Goal: Task Accomplishment & Management: Complete application form

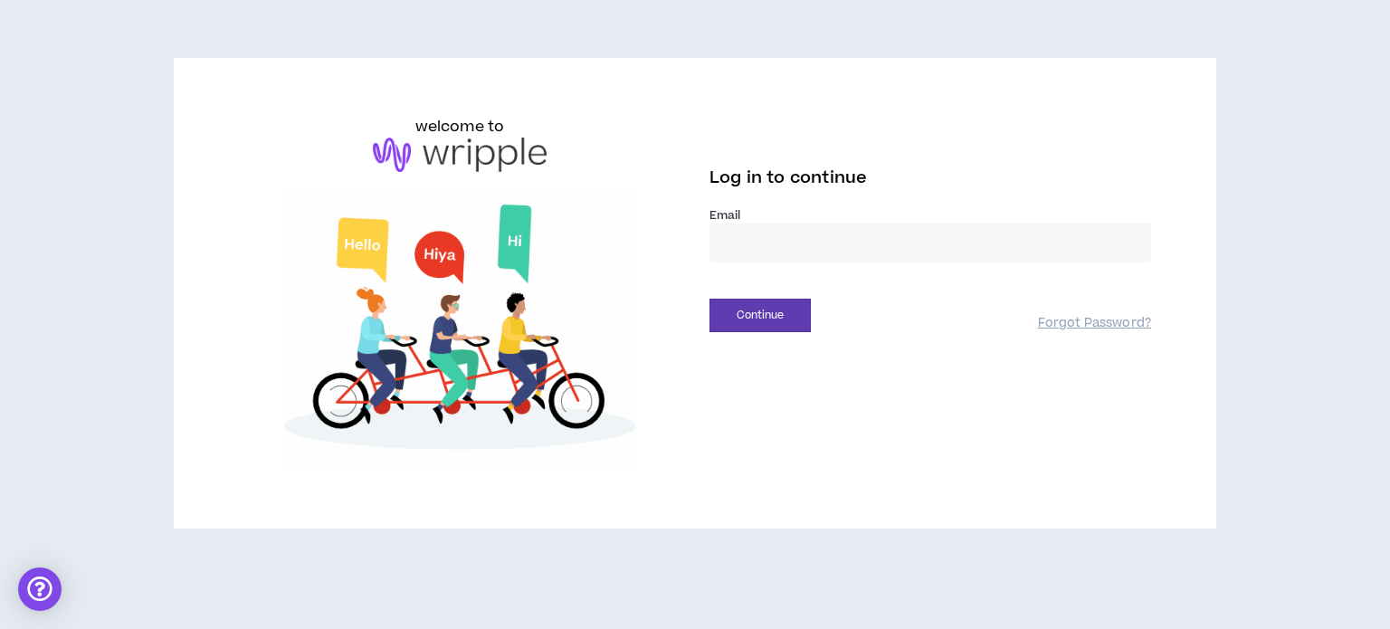
click at [764, 245] on input "email" at bounding box center [930, 242] width 442 height 39
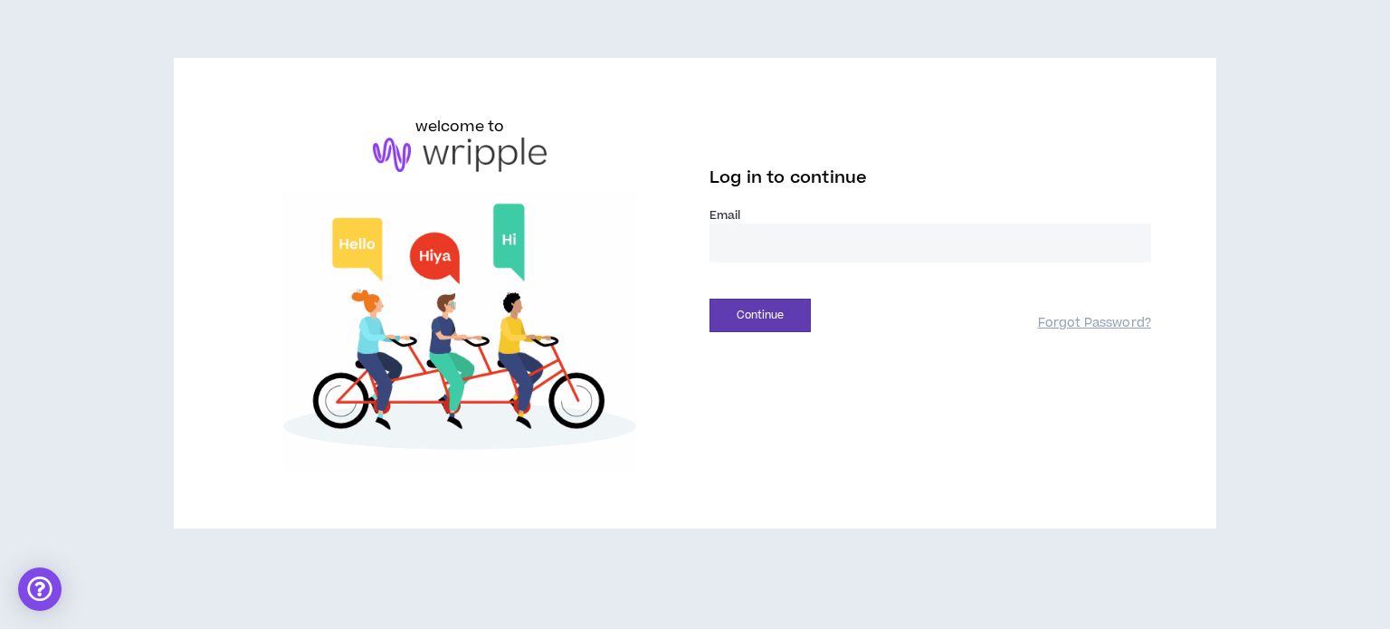
type input "**********"
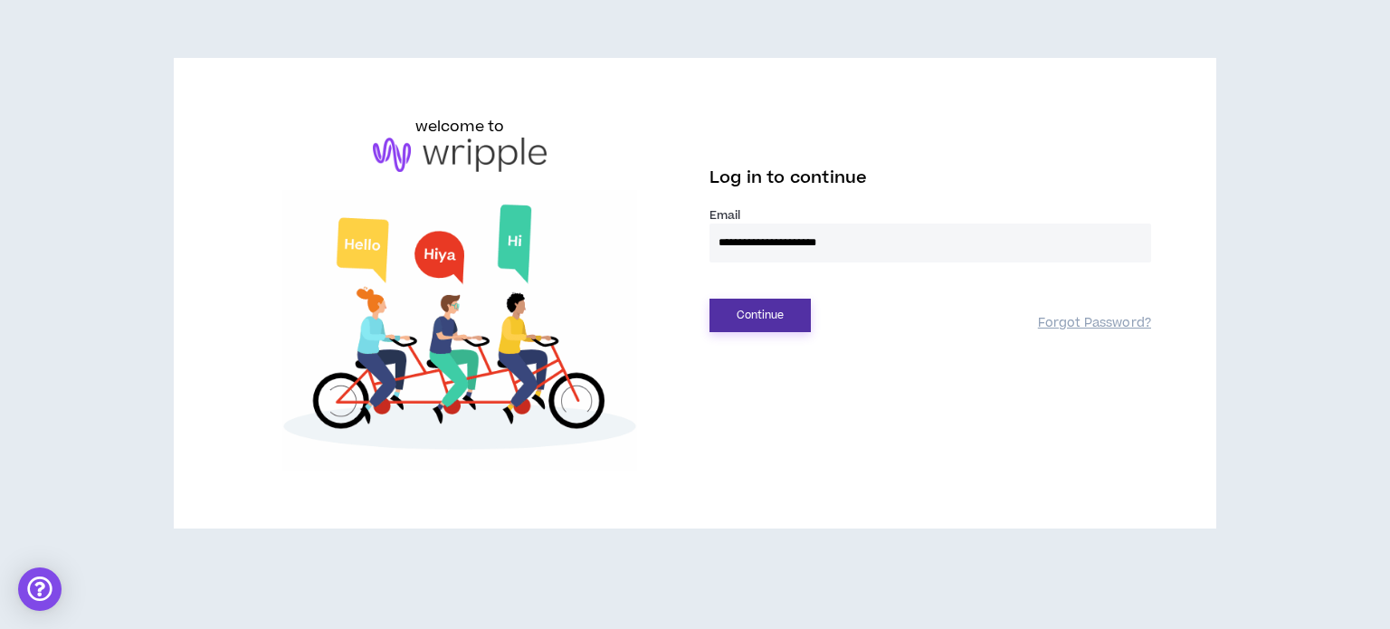
click at [769, 318] on button "Continue" at bounding box center [759, 315] width 101 height 33
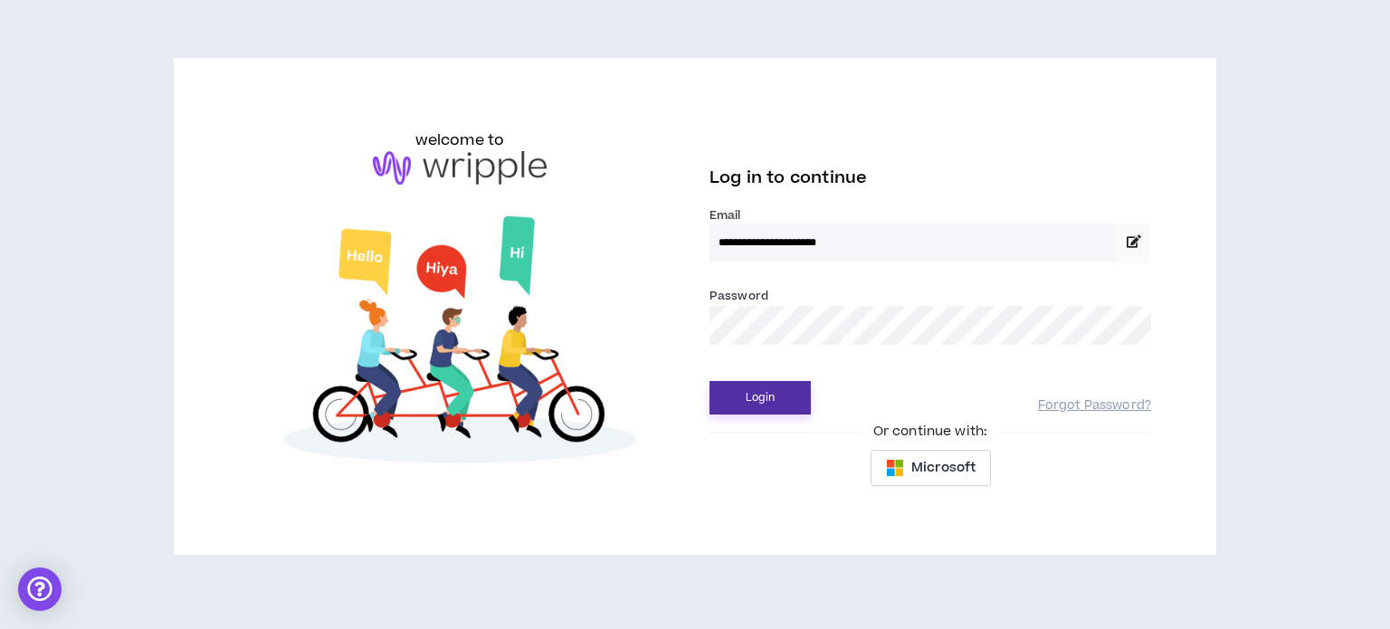
click at [765, 395] on button "Login" at bounding box center [759, 397] width 101 height 33
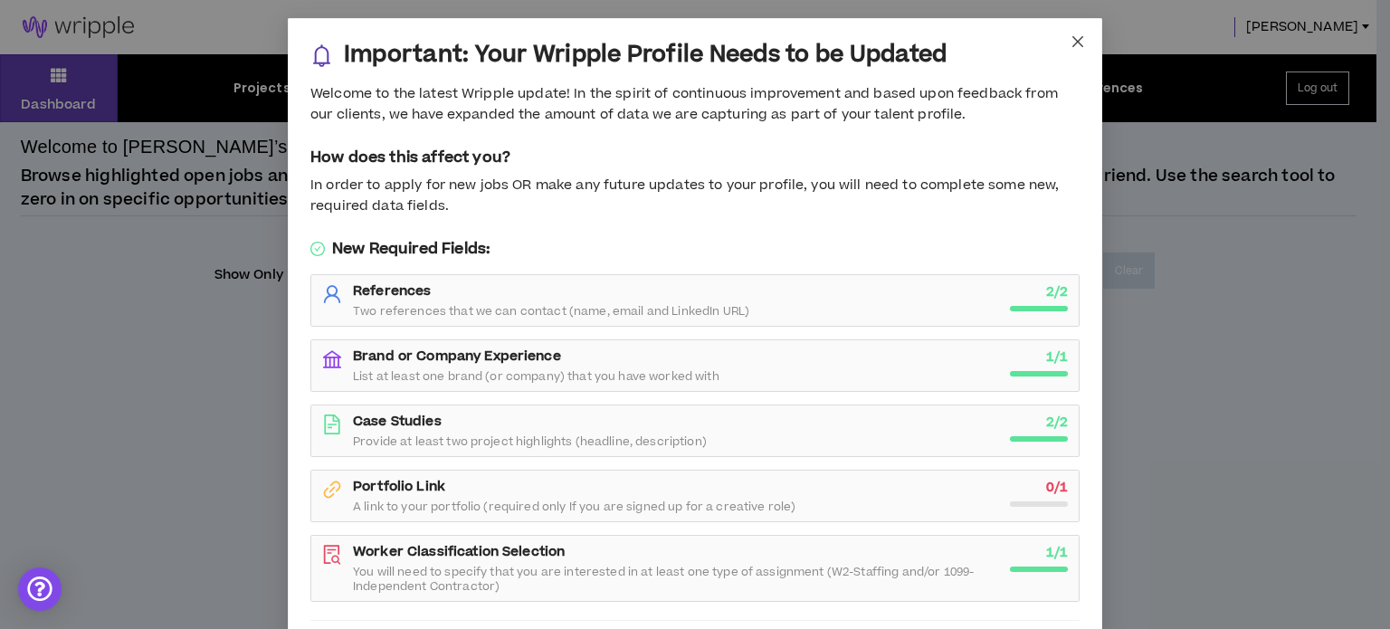
click at [1058, 41] on span "Close" at bounding box center [1077, 42] width 49 height 49
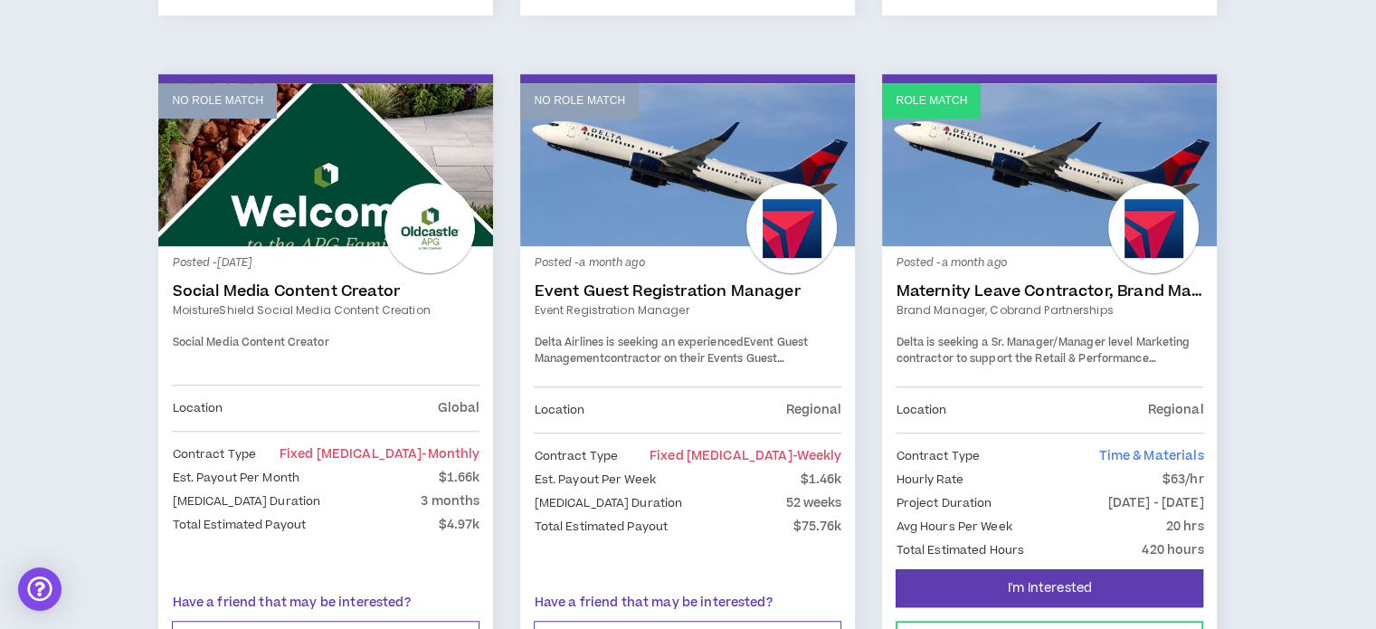
scroll to position [995, 0]
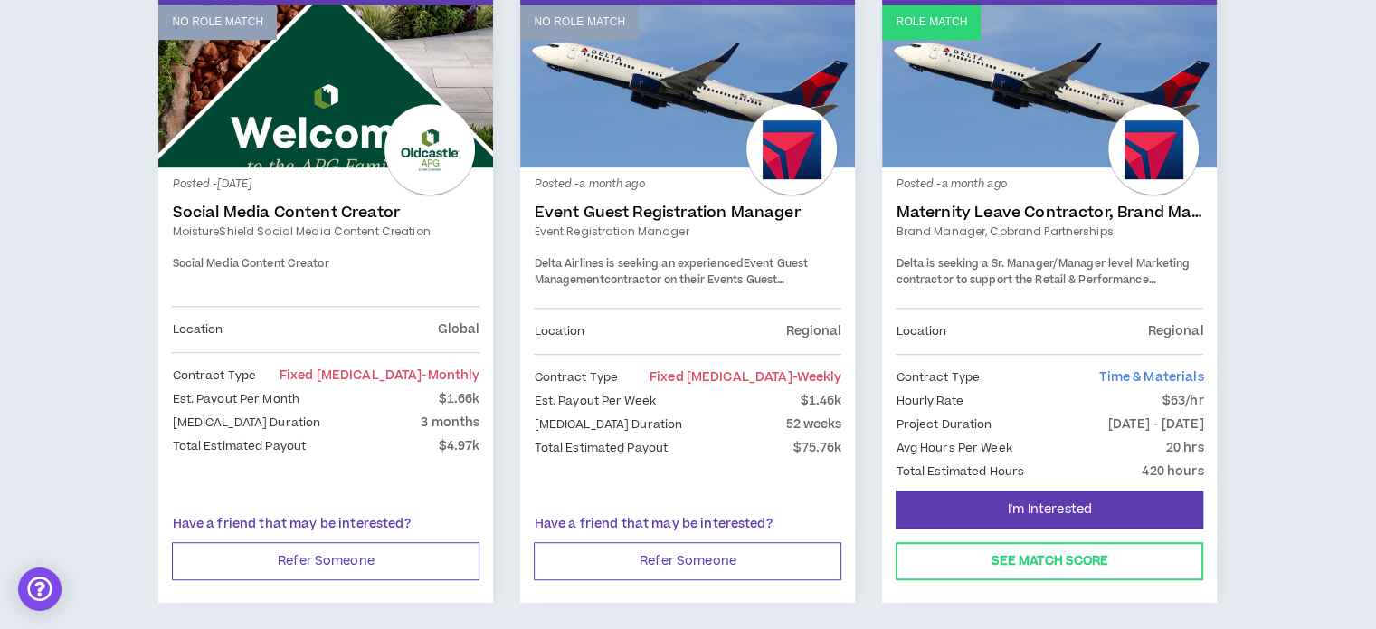
click at [1032, 578] on div "I'm Interested See Match Score" at bounding box center [1049, 545] width 335 height 113
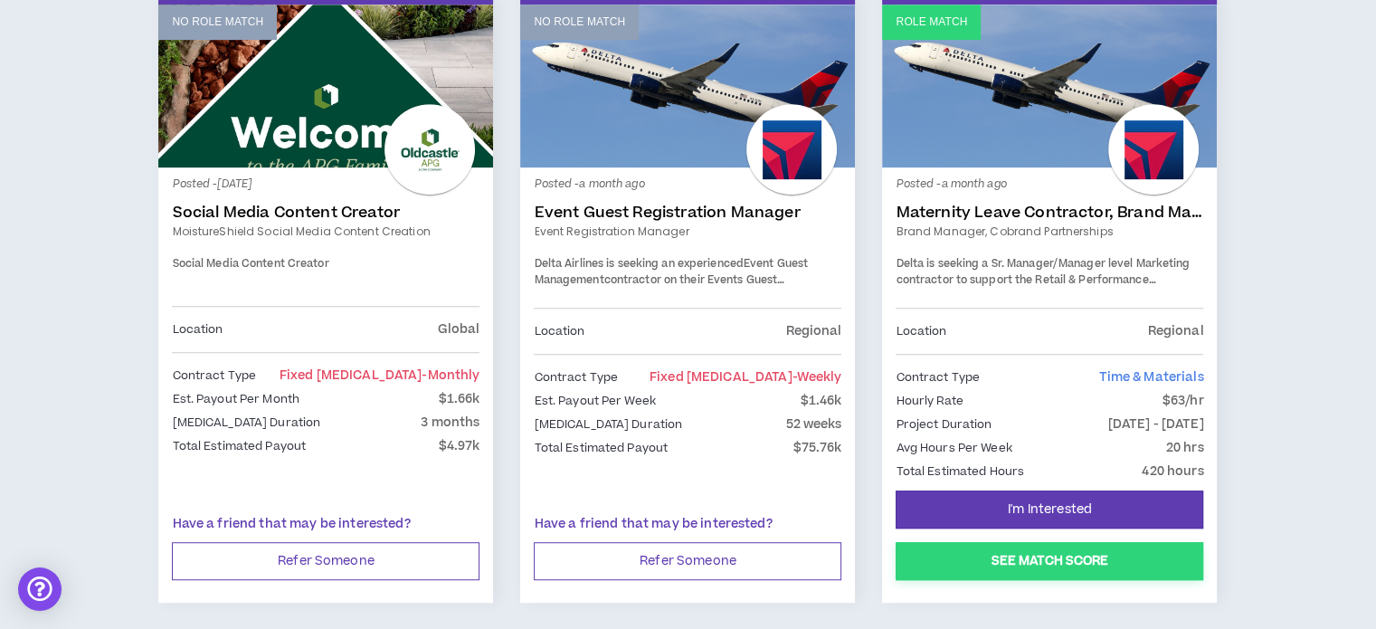
click at [1037, 566] on button "See Match Score" at bounding box center [1050, 561] width 308 height 38
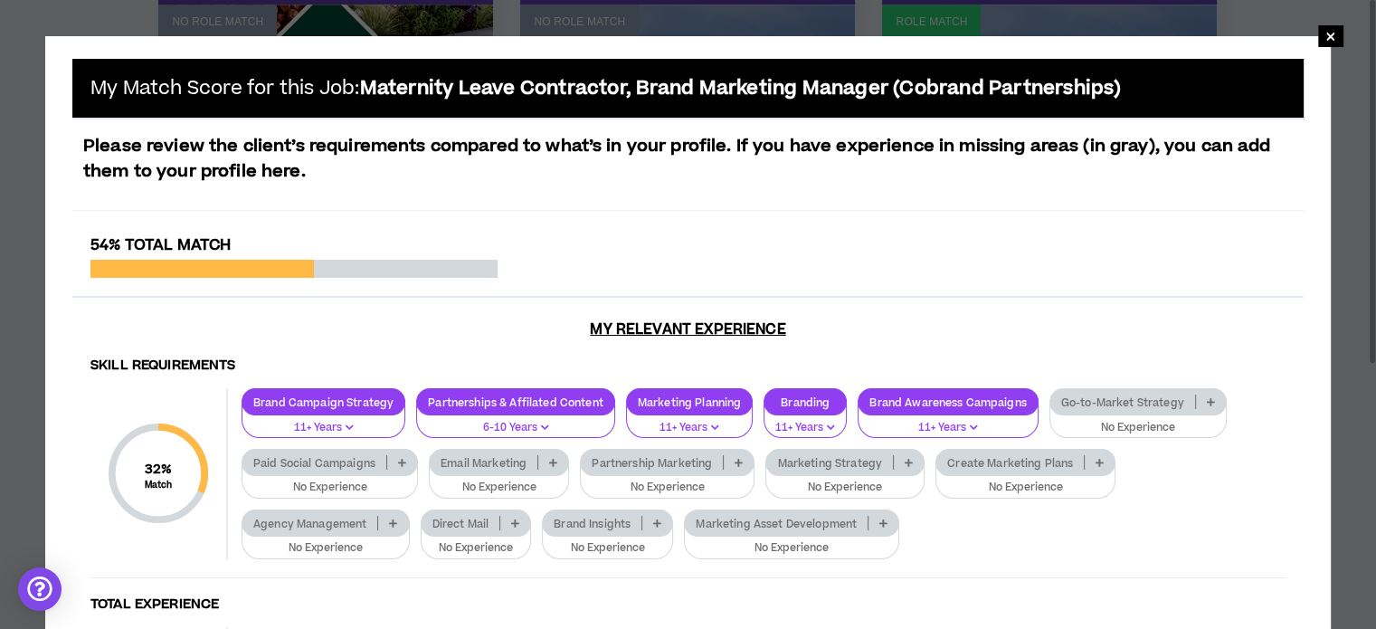
click at [1207, 402] on icon at bounding box center [1211, 401] width 8 height 9
click at [1326, 43] on span "×" at bounding box center [1331, 36] width 11 height 22
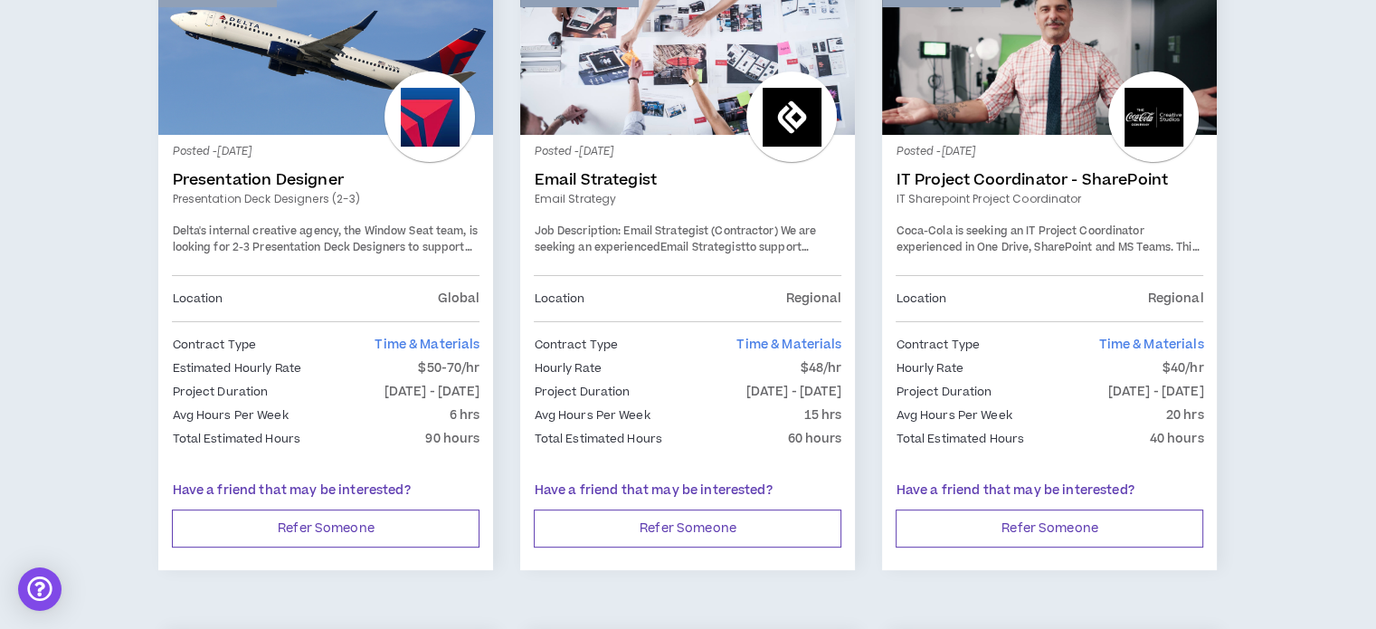
scroll to position [0, 0]
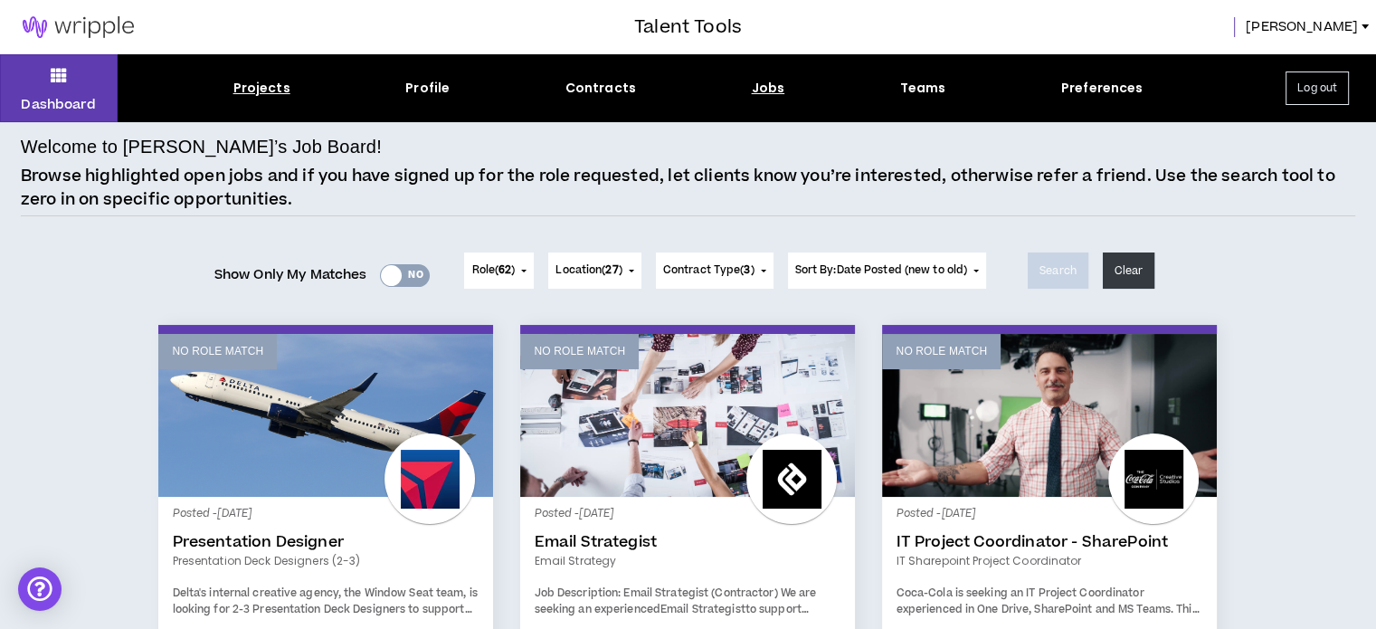
click at [247, 86] on div "Projects" at bounding box center [261, 88] width 57 height 19
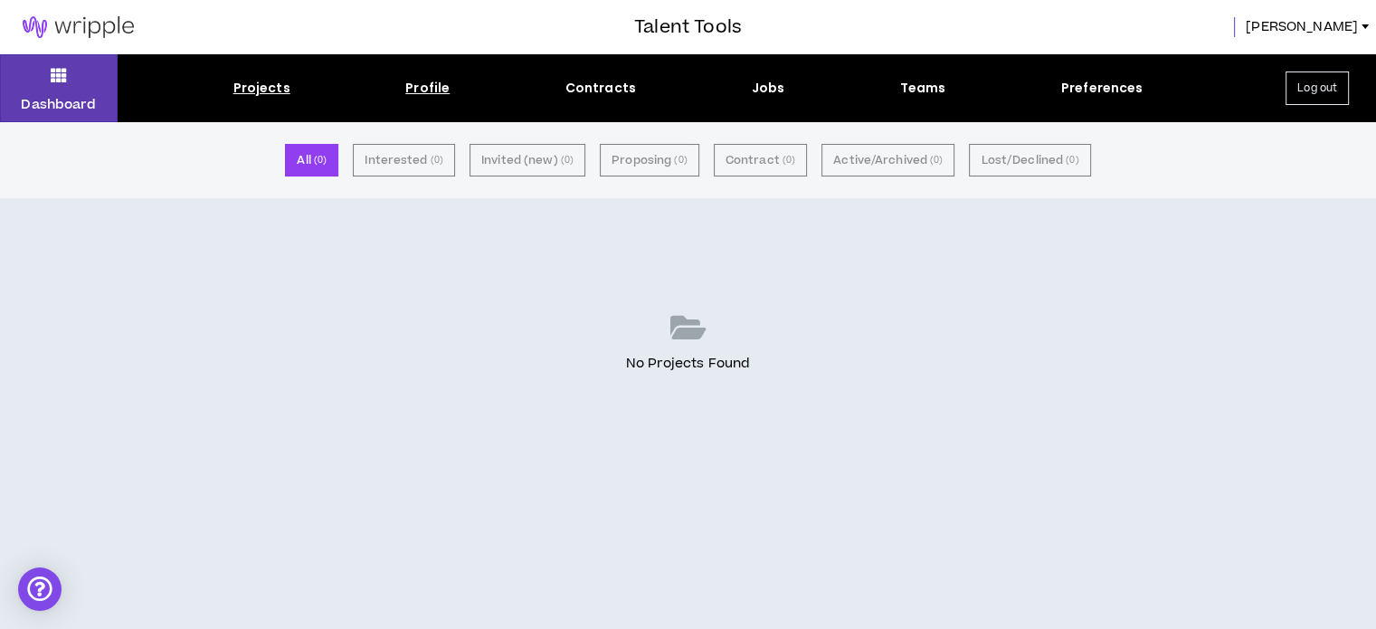
click at [427, 94] on div "Profile" at bounding box center [427, 88] width 44 height 19
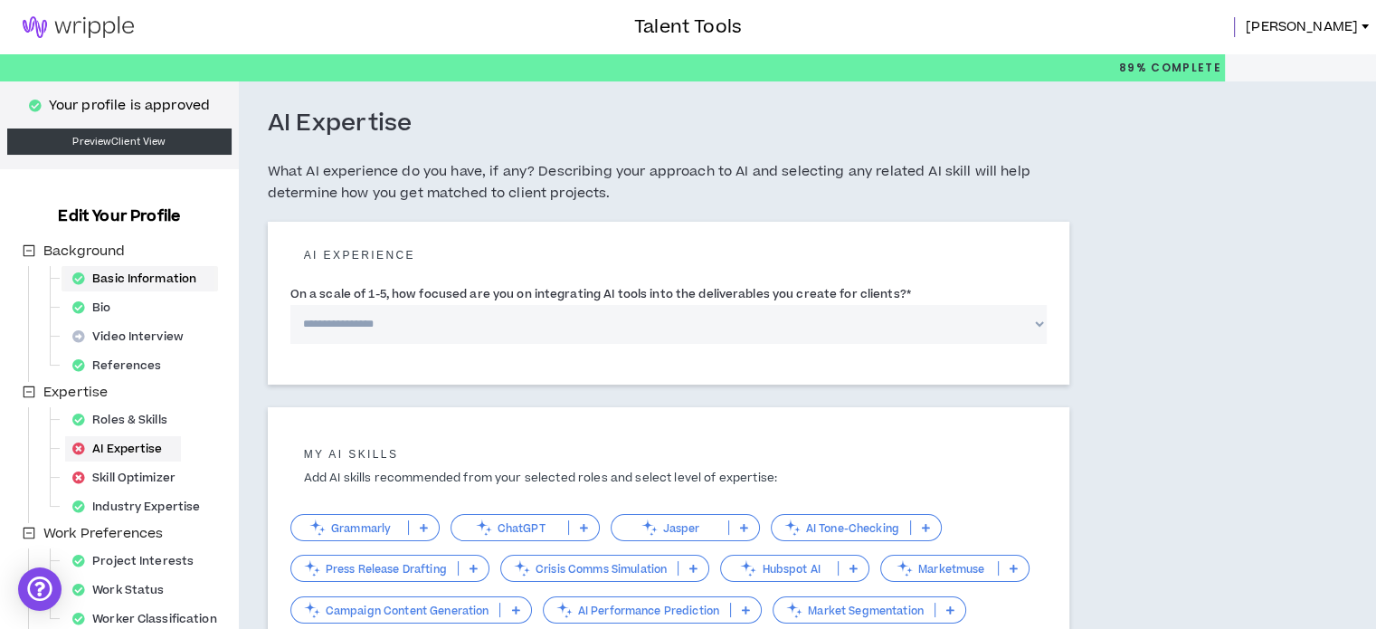
click at [157, 276] on div "Basic Information" at bounding box center [139, 278] width 149 height 25
select select "*"
select select "US"
select select "*******"
select select "*"
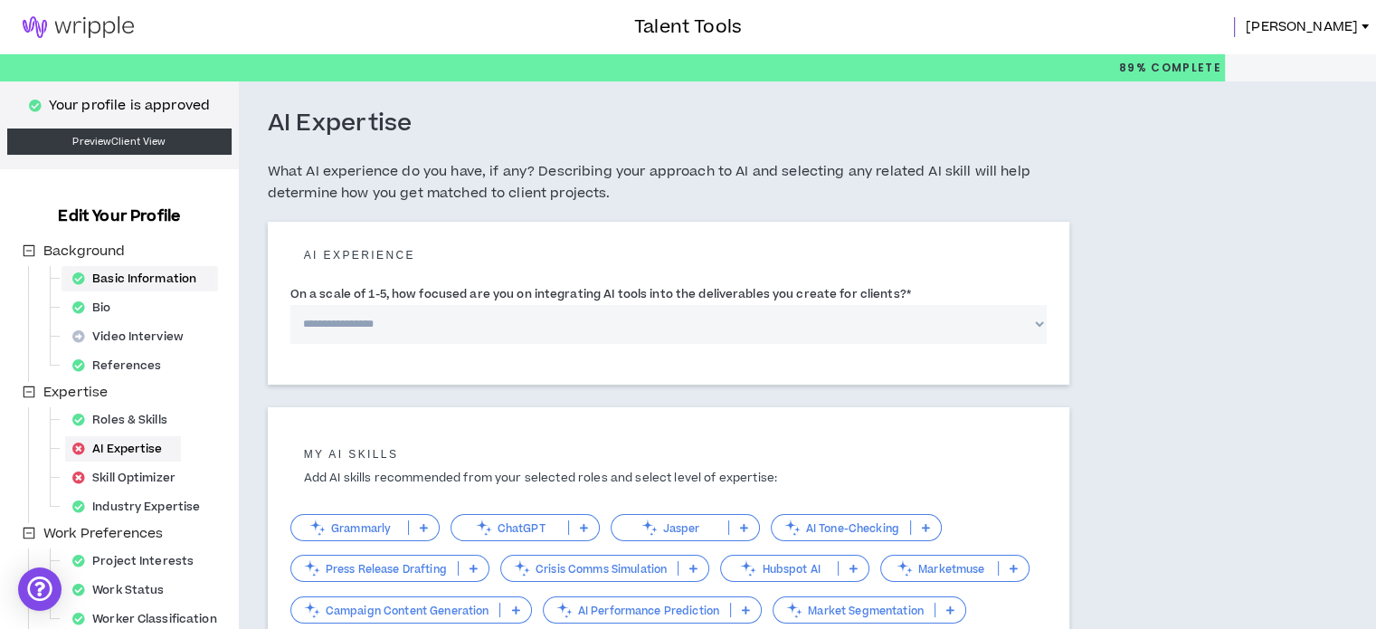
select select "**********"
select select "*****"
select select "**********"
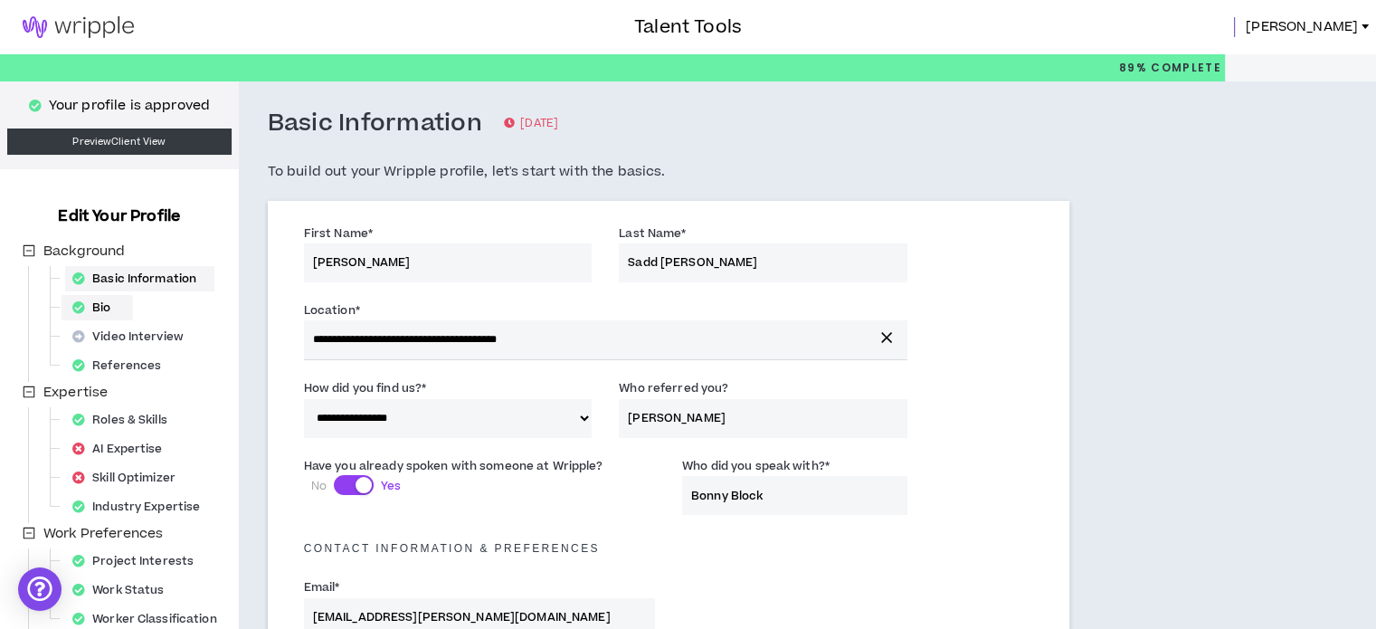
click at [100, 301] on div "Bio" at bounding box center [97, 307] width 64 height 25
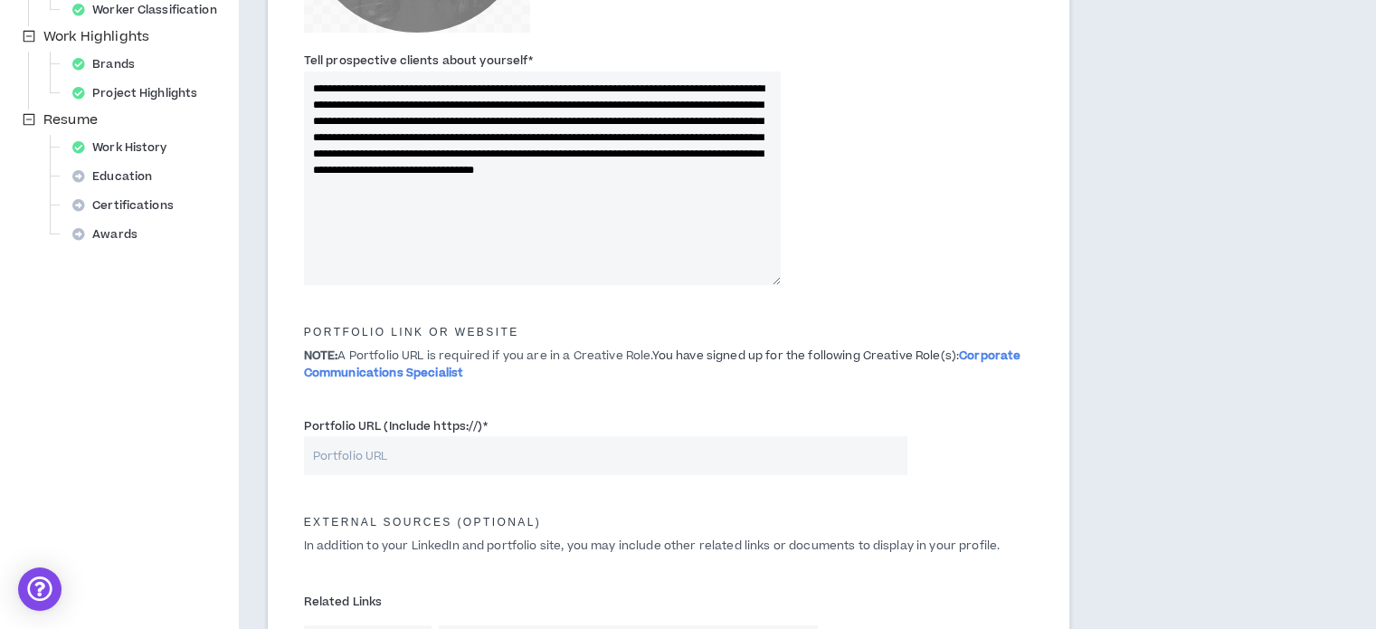
scroll to position [333, 0]
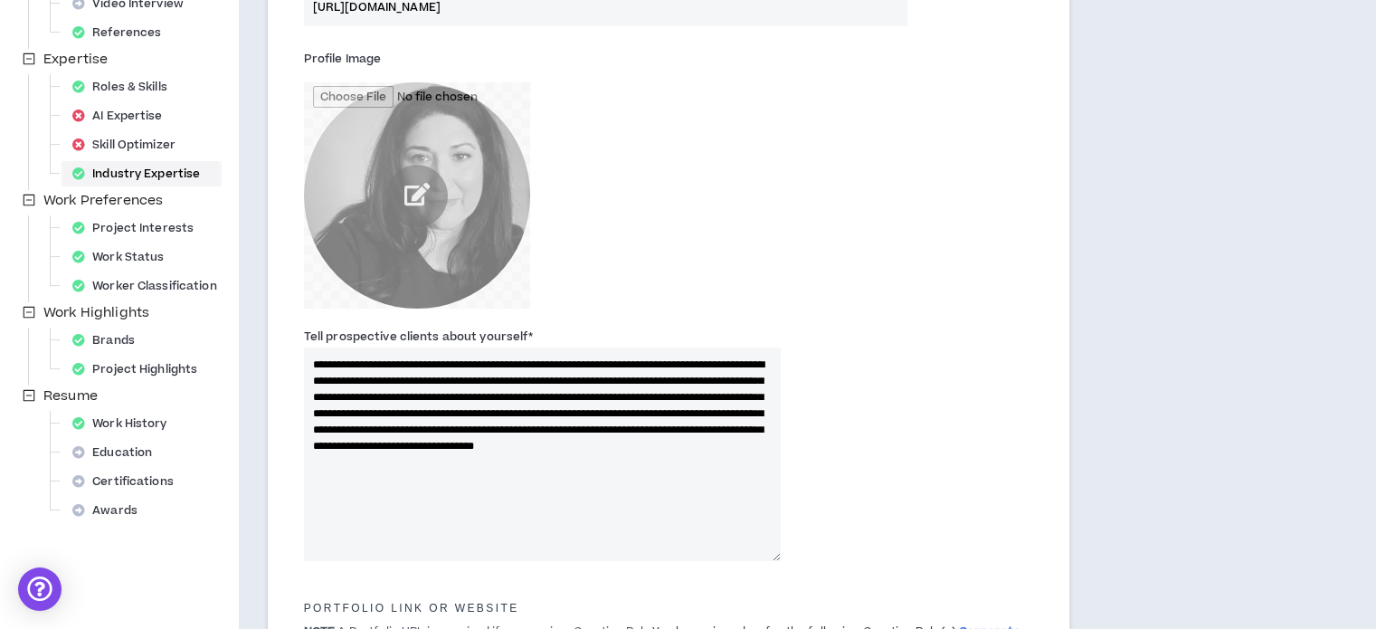
click at [157, 181] on div "Industry Expertise" at bounding box center [141, 173] width 153 height 25
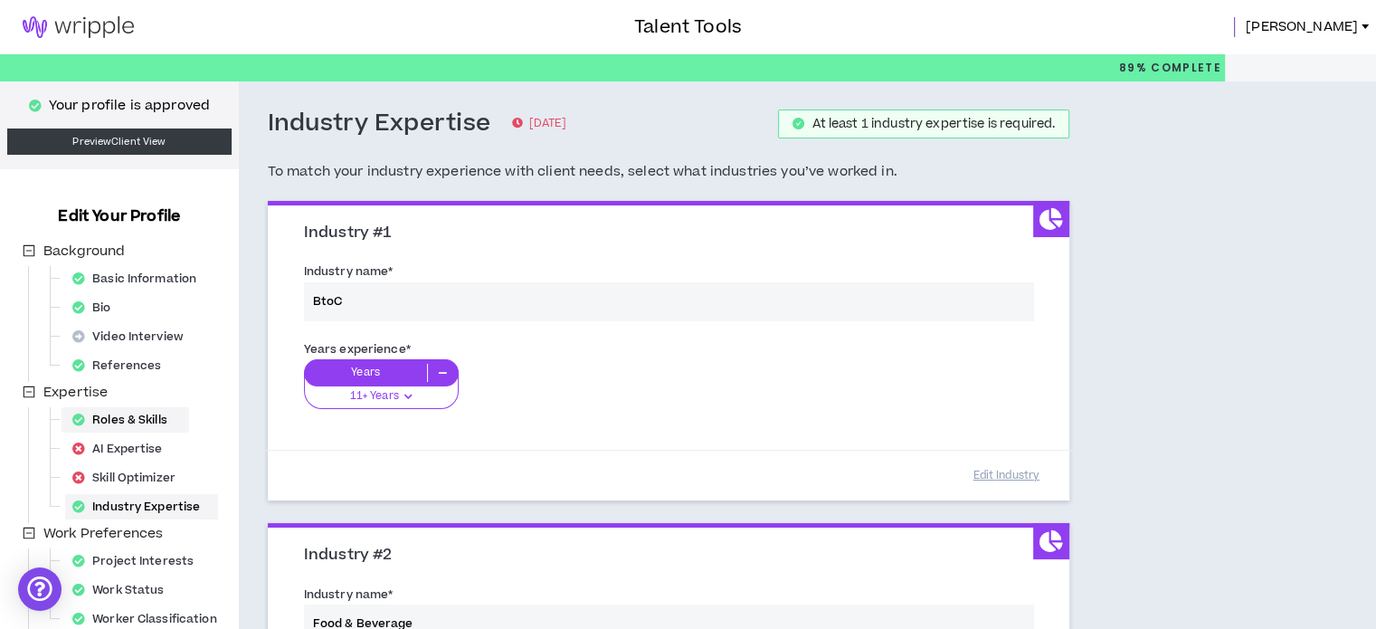
click at [142, 418] on div "Roles & Skills" at bounding box center [125, 419] width 120 height 25
select select "***"
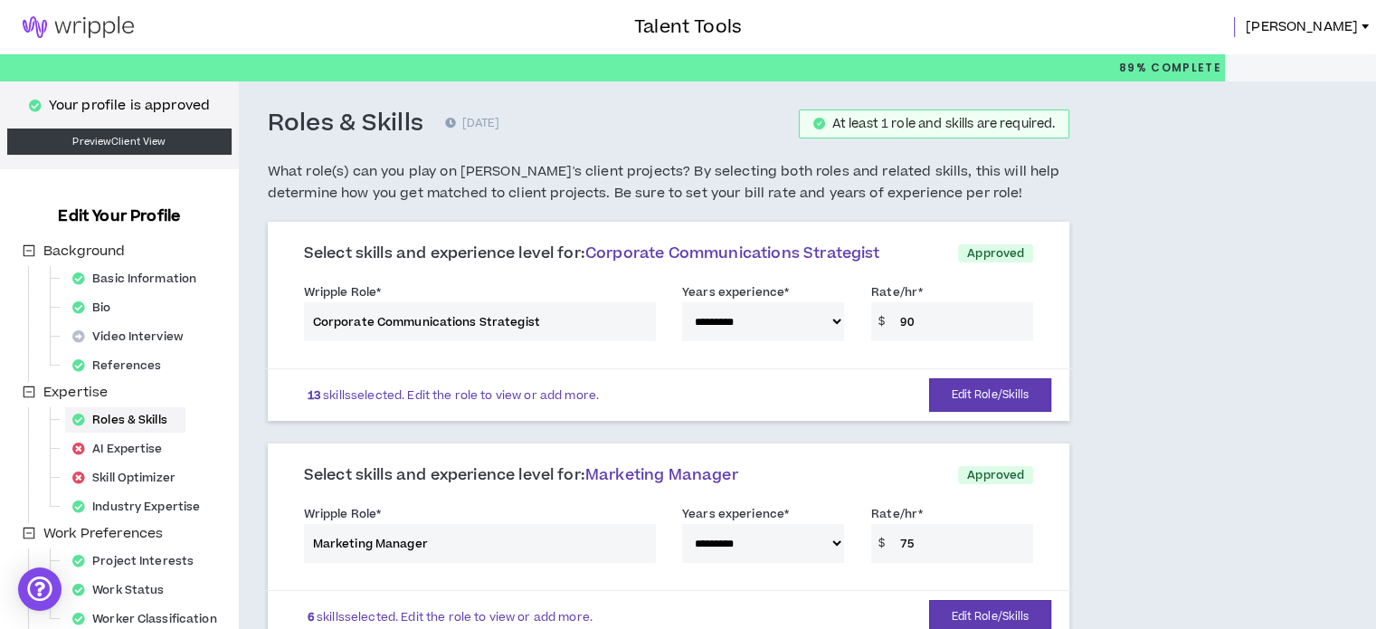
scroll to position [90, 0]
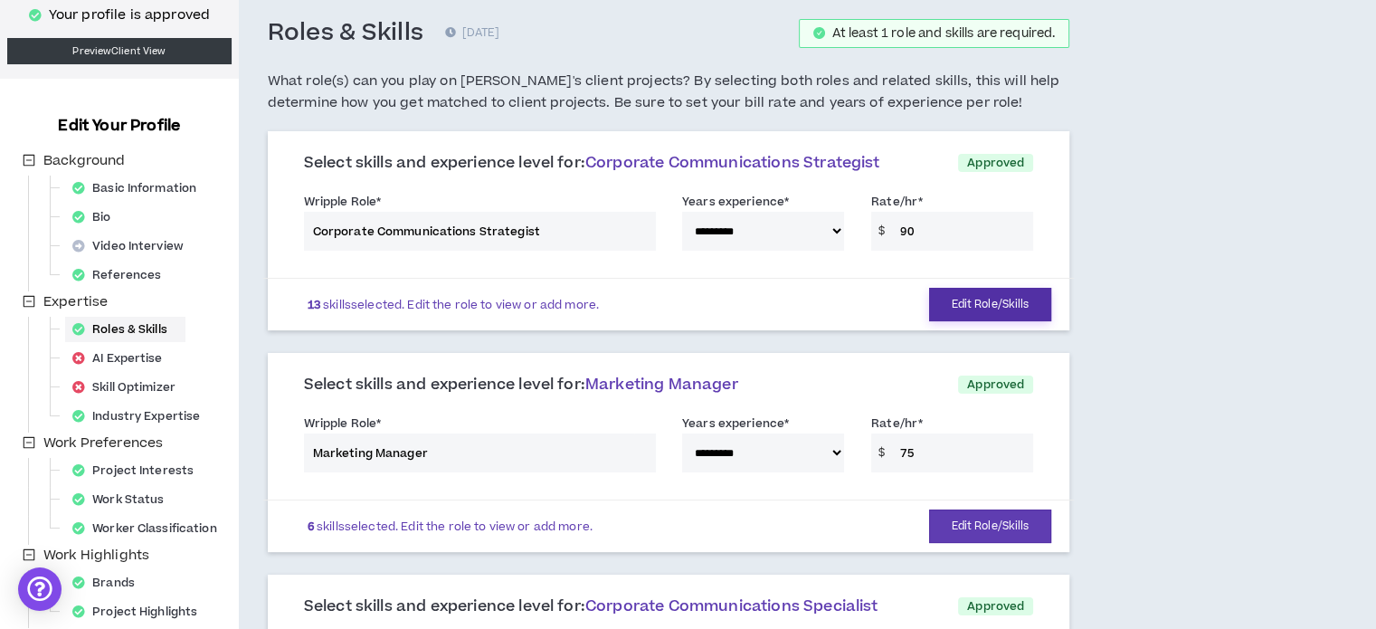
click at [974, 299] on button "Edit Role/Skills" at bounding box center [990, 304] width 123 height 33
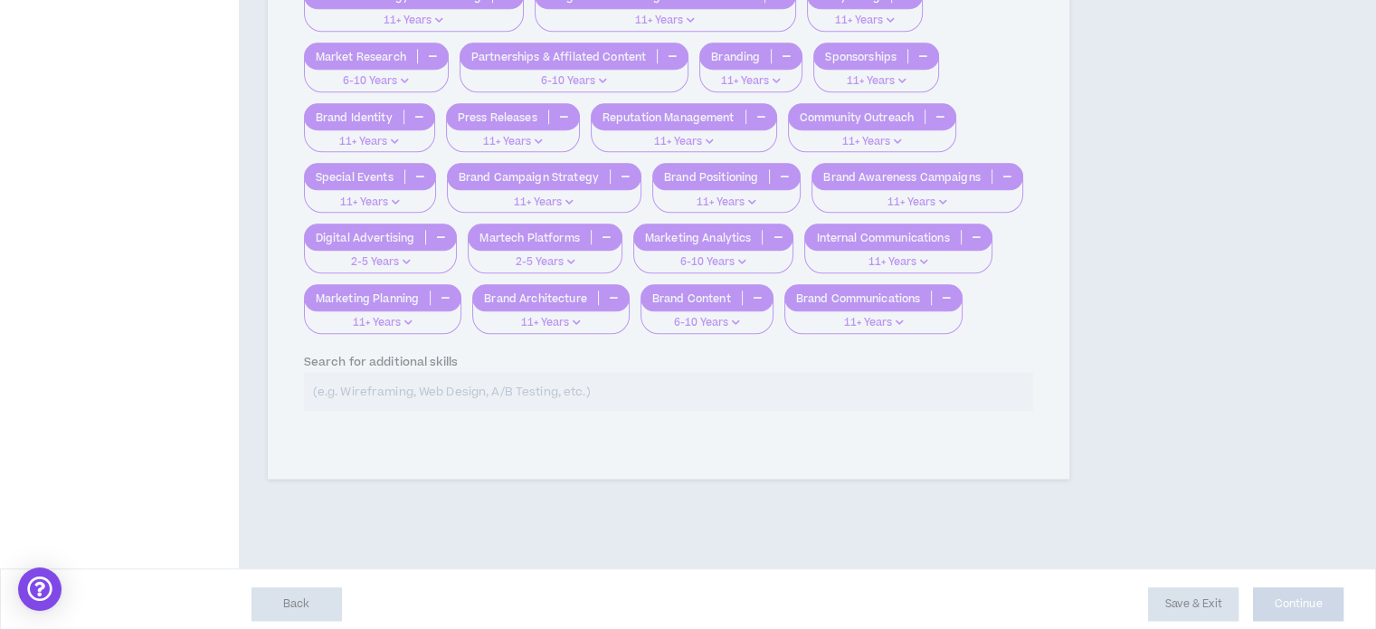
scroll to position [1669, 0]
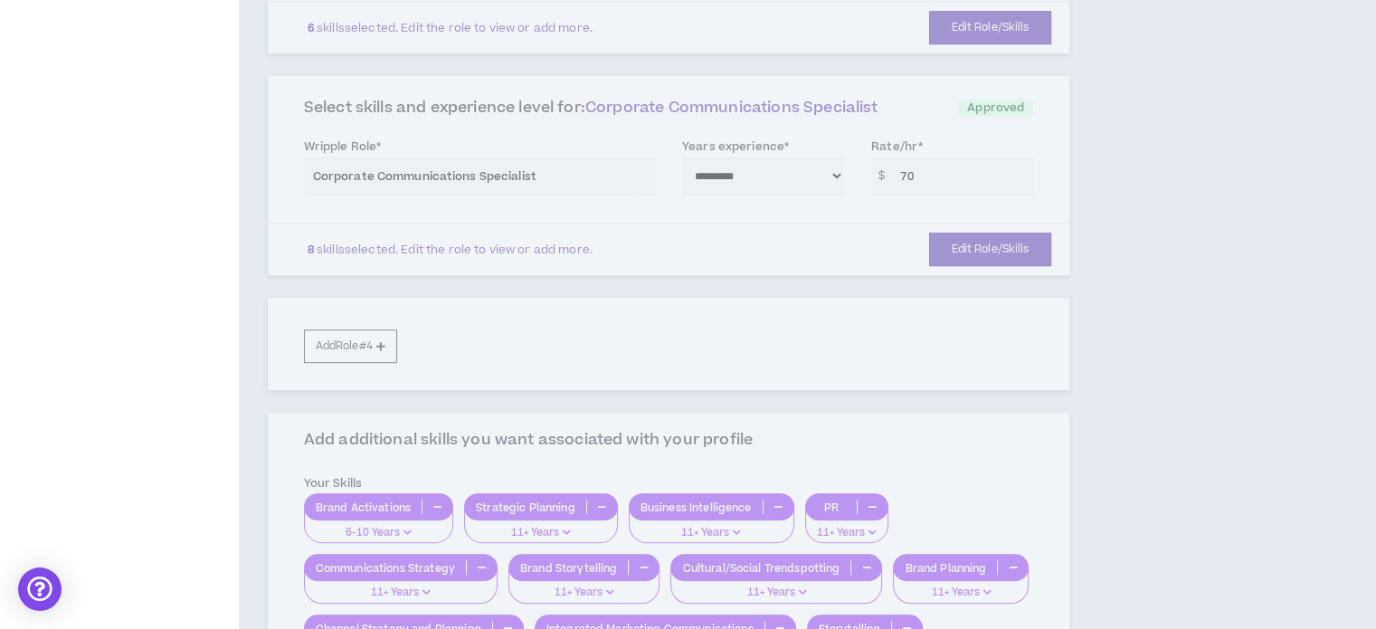
scroll to position [493, 0]
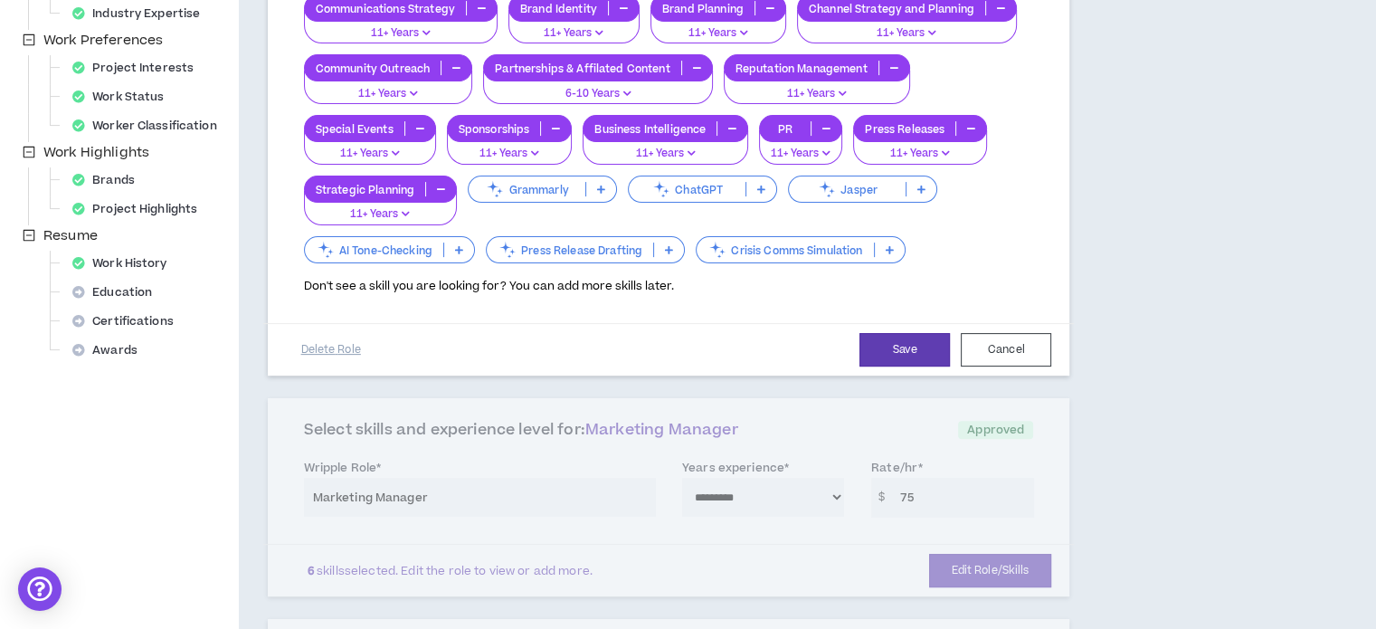
click at [675, 247] on p at bounding box center [669, 249] width 30 height 14
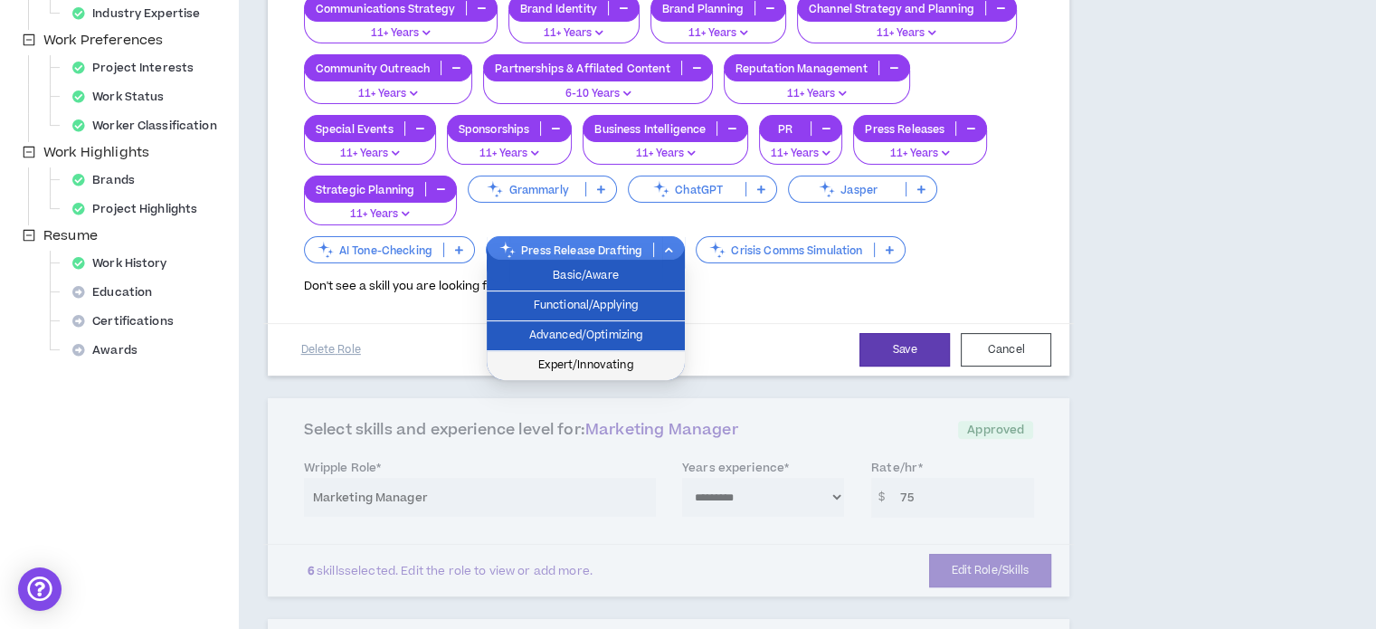
click at [565, 375] on li "Expert/Innovating" at bounding box center [586, 365] width 198 height 29
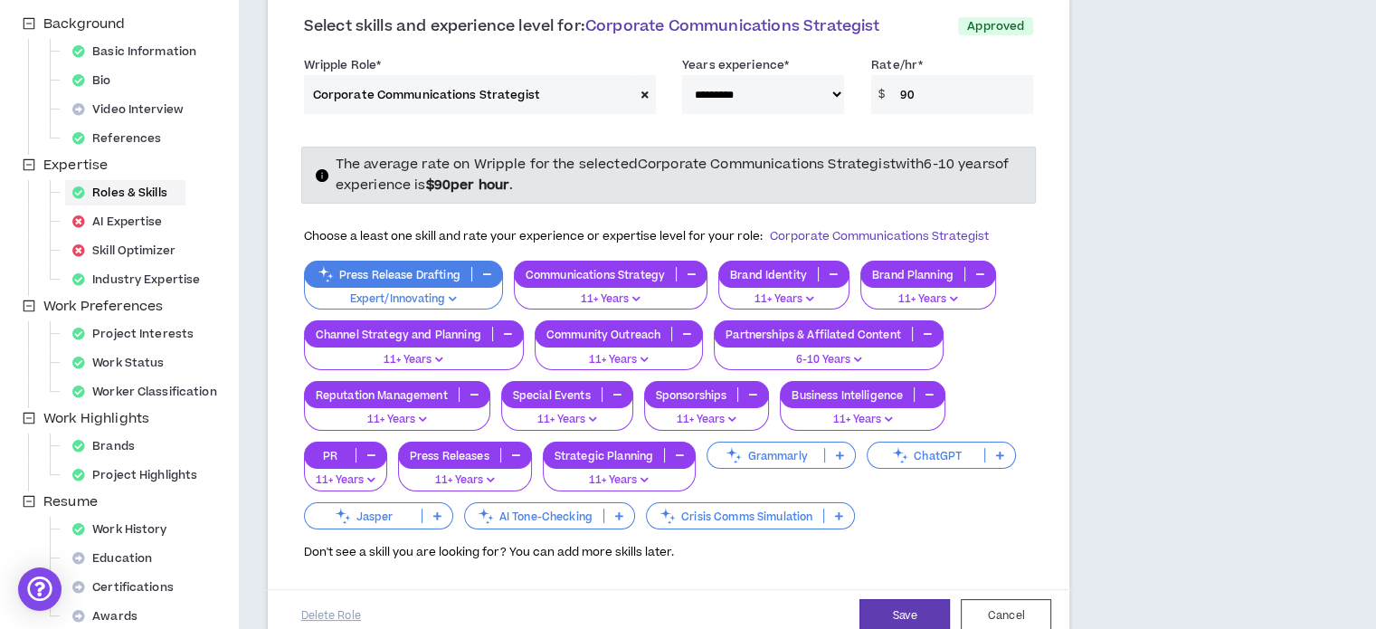
scroll to position [222, 0]
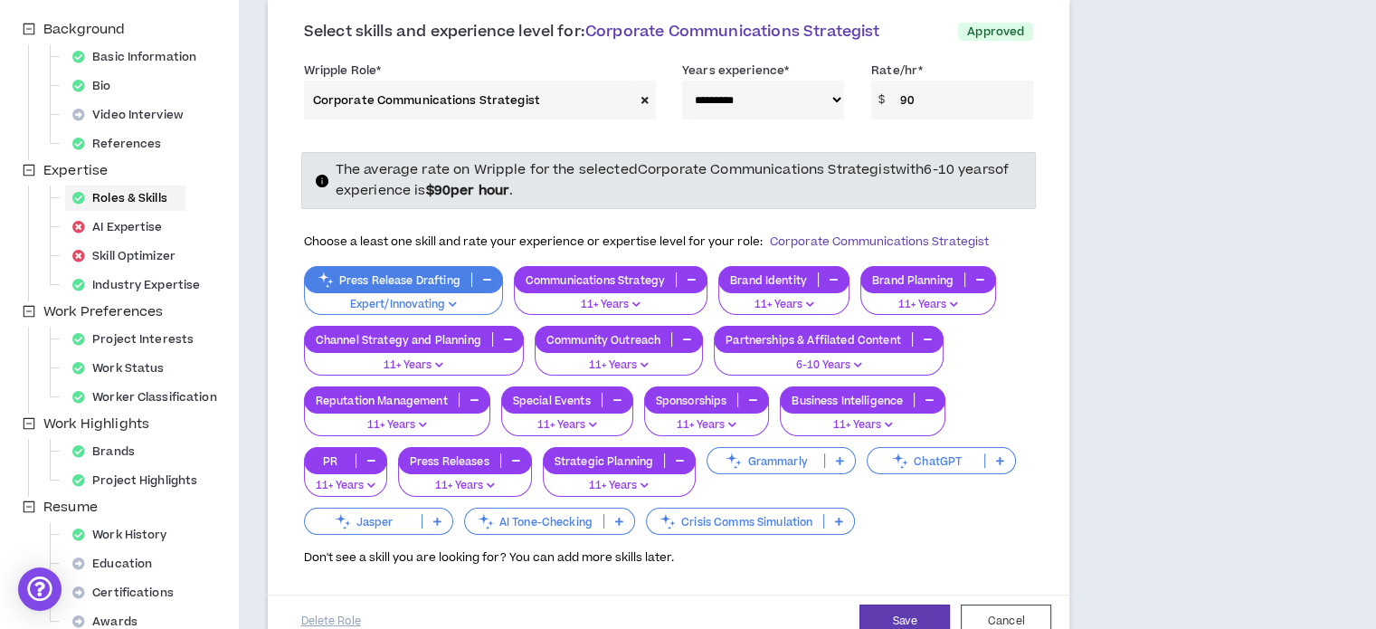
click at [693, 277] on icon "button" at bounding box center [692, 279] width 8 height 9
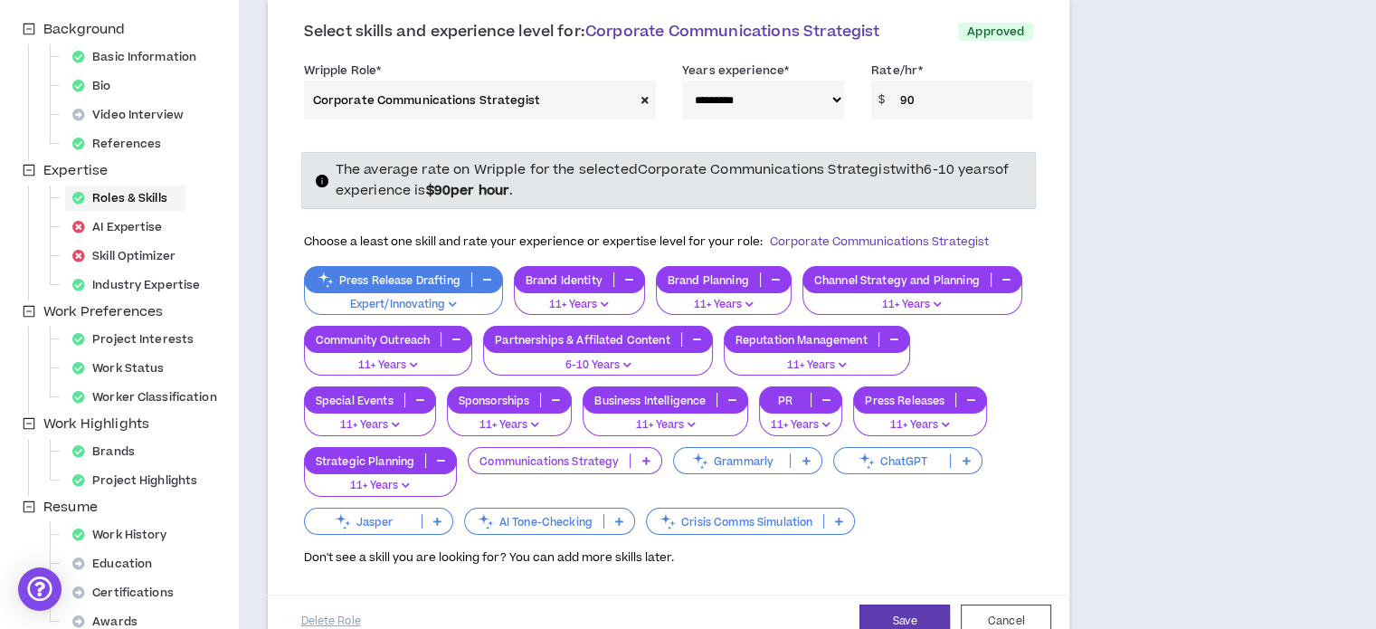
click at [624, 272] on button "button" at bounding box center [629, 279] width 30 height 14
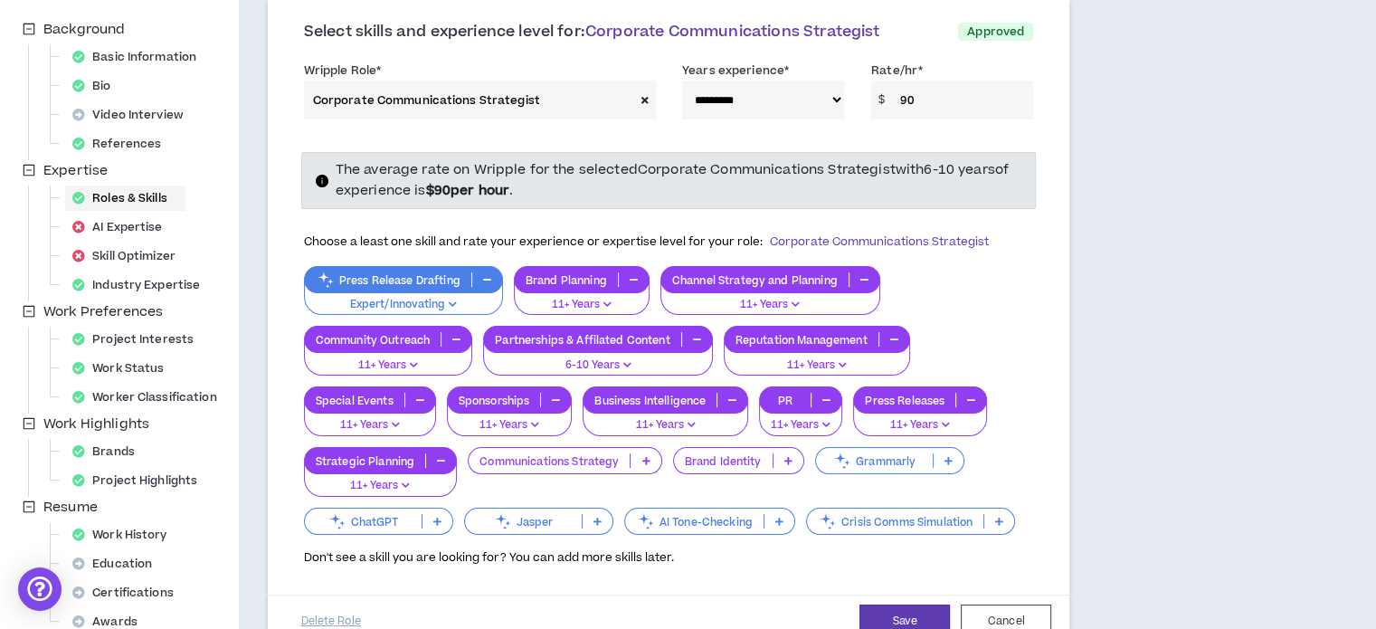
click at [645, 462] on icon at bounding box center [646, 460] width 8 height 9
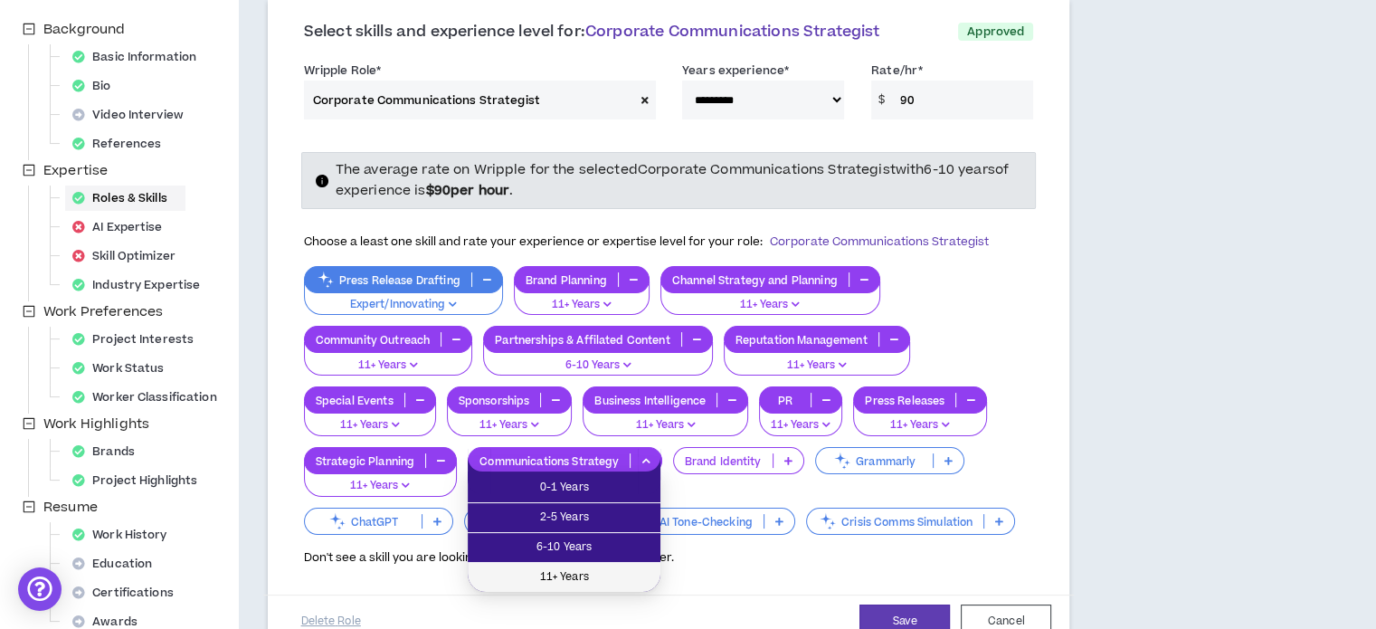
click at [606, 575] on span "11+ Years" at bounding box center [564, 577] width 171 height 20
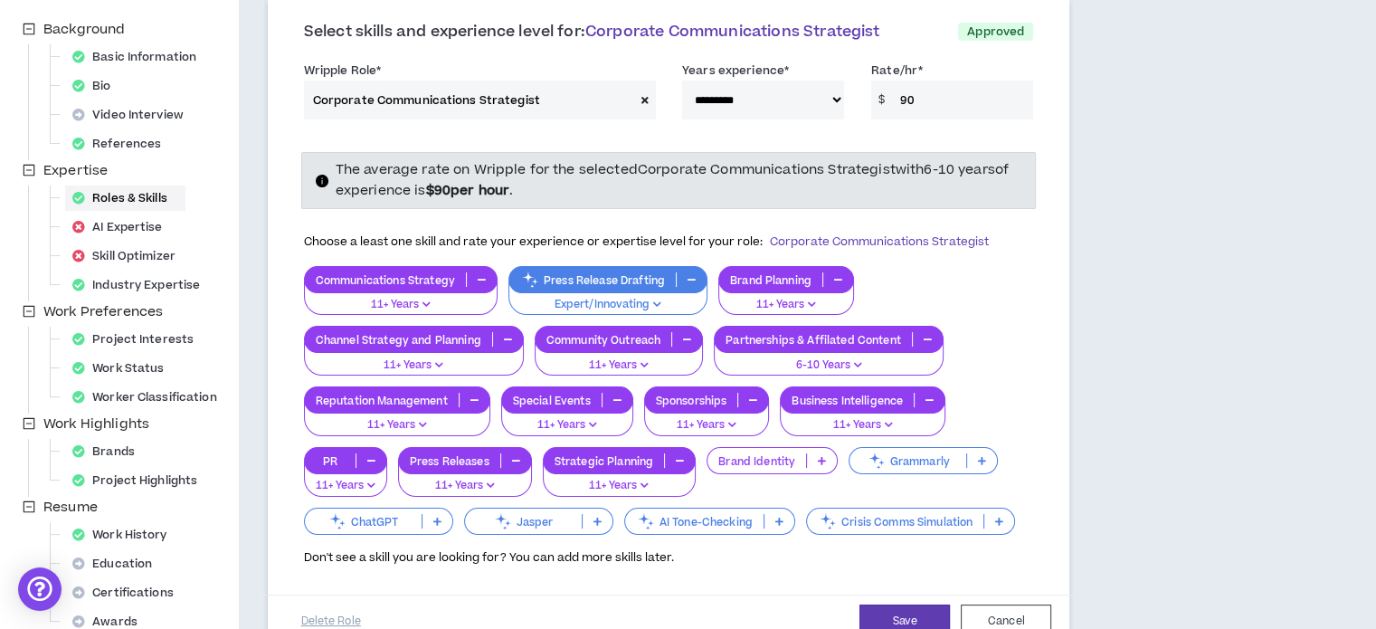
click at [822, 461] on icon at bounding box center [822, 460] width 8 height 9
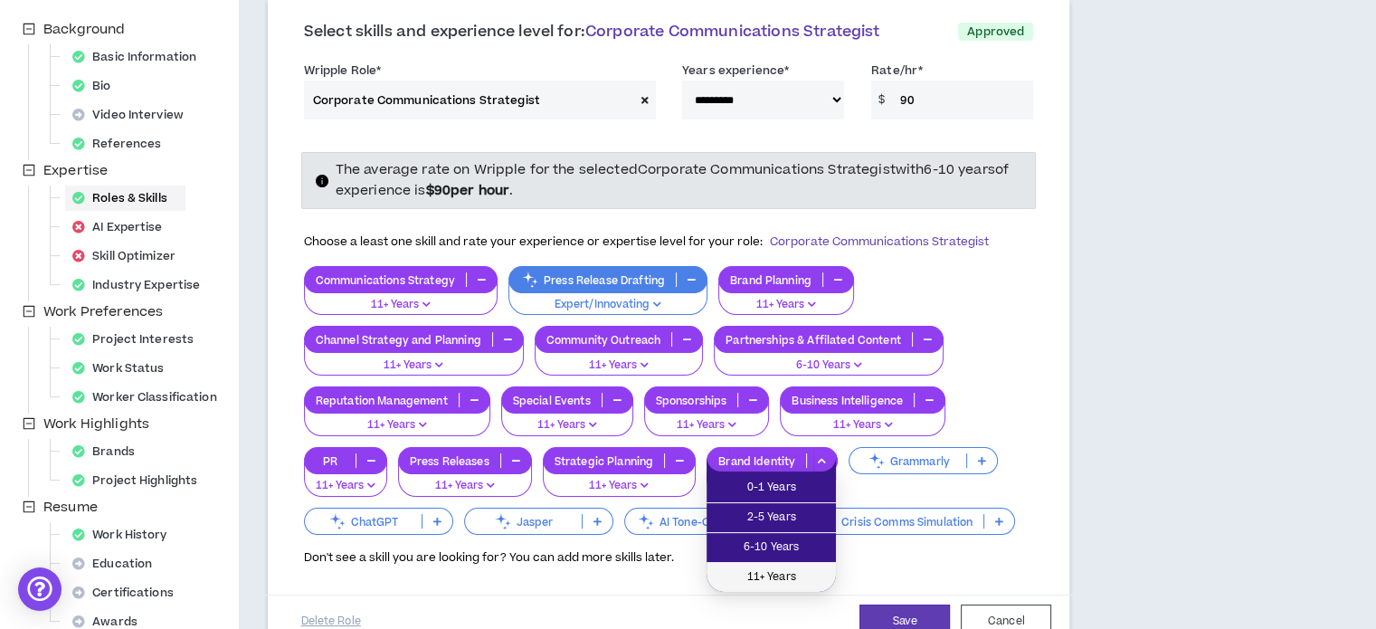
click at [775, 571] on span "11+ Years" at bounding box center [772, 577] width 108 height 20
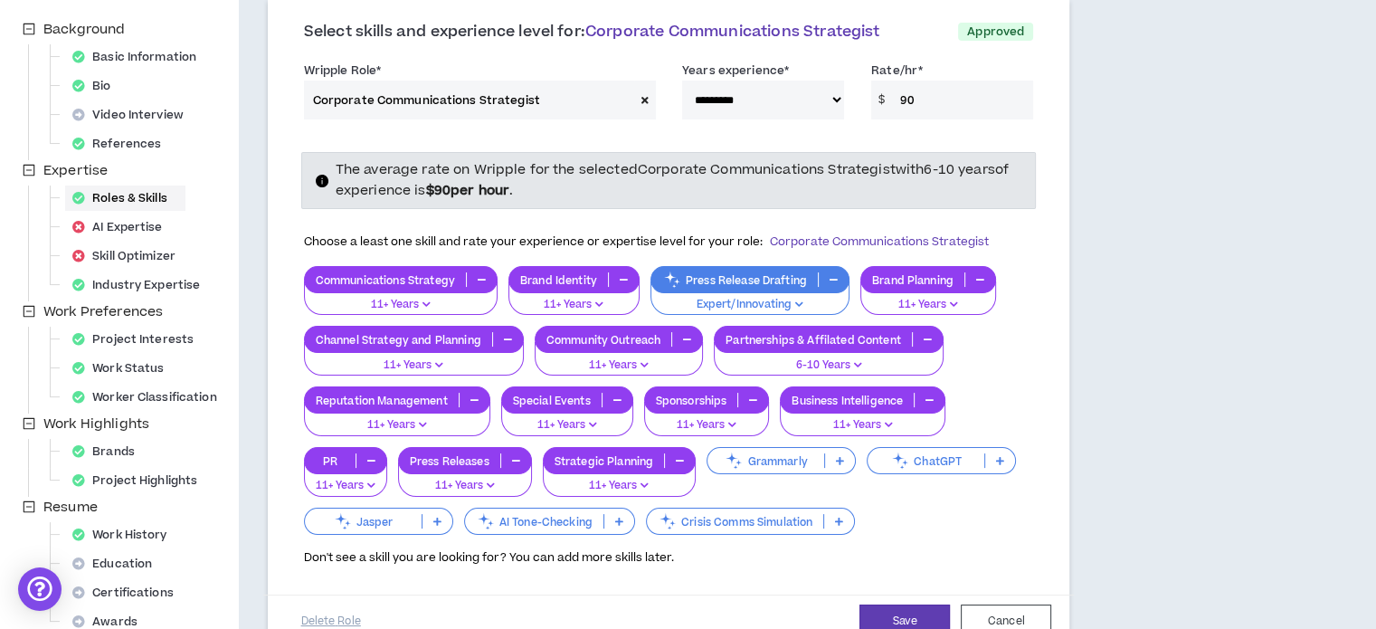
click at [680, 456] on icon "button" at bounding box center [680, 460] width 8 height 9
click at [680, 456] on icon at bounding box center [680, 460] width 8 height 9
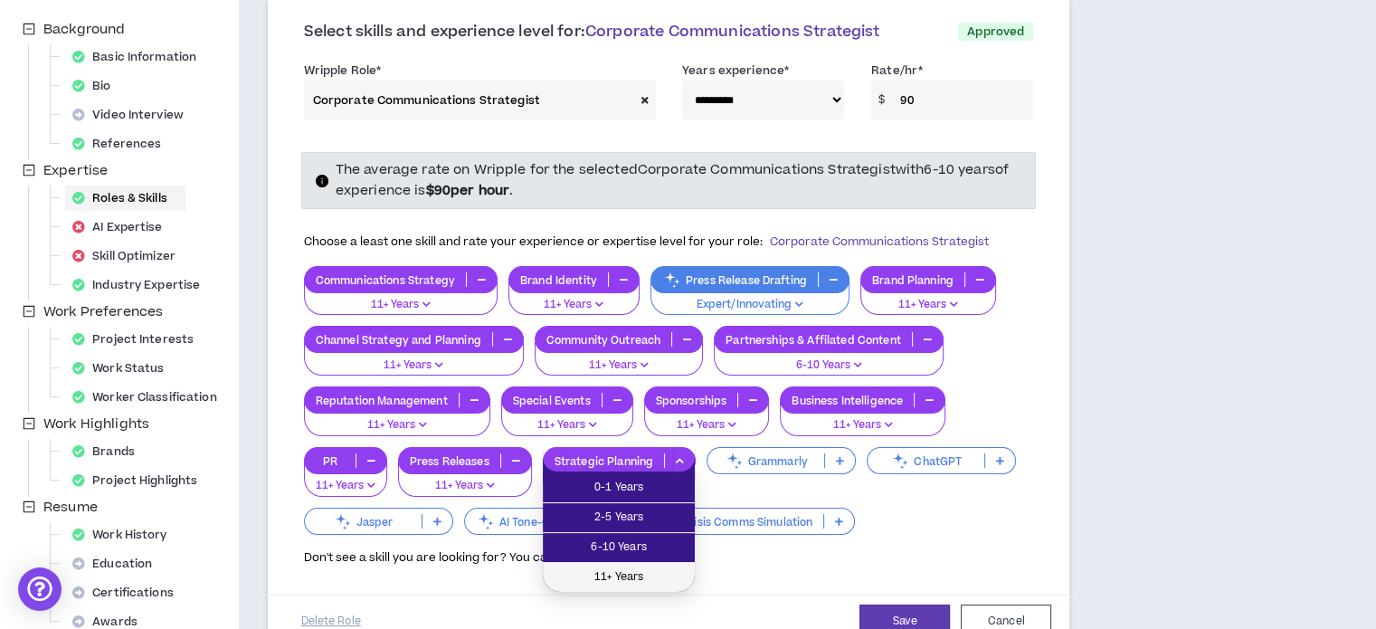
click at [648, 576] on span "11+ Years" at bounding box center [619, 577] width 130 height 20
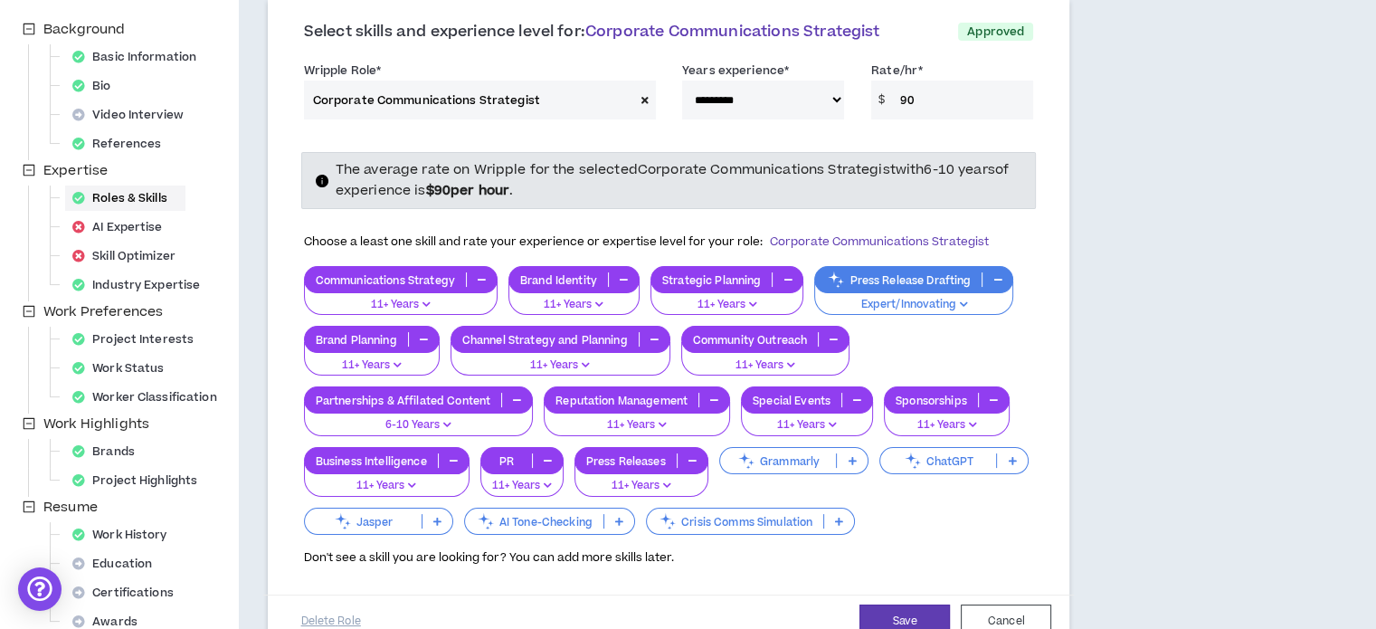
click at [1012, 459] on icon at bounding box center [1012, 460] width 8 height 9
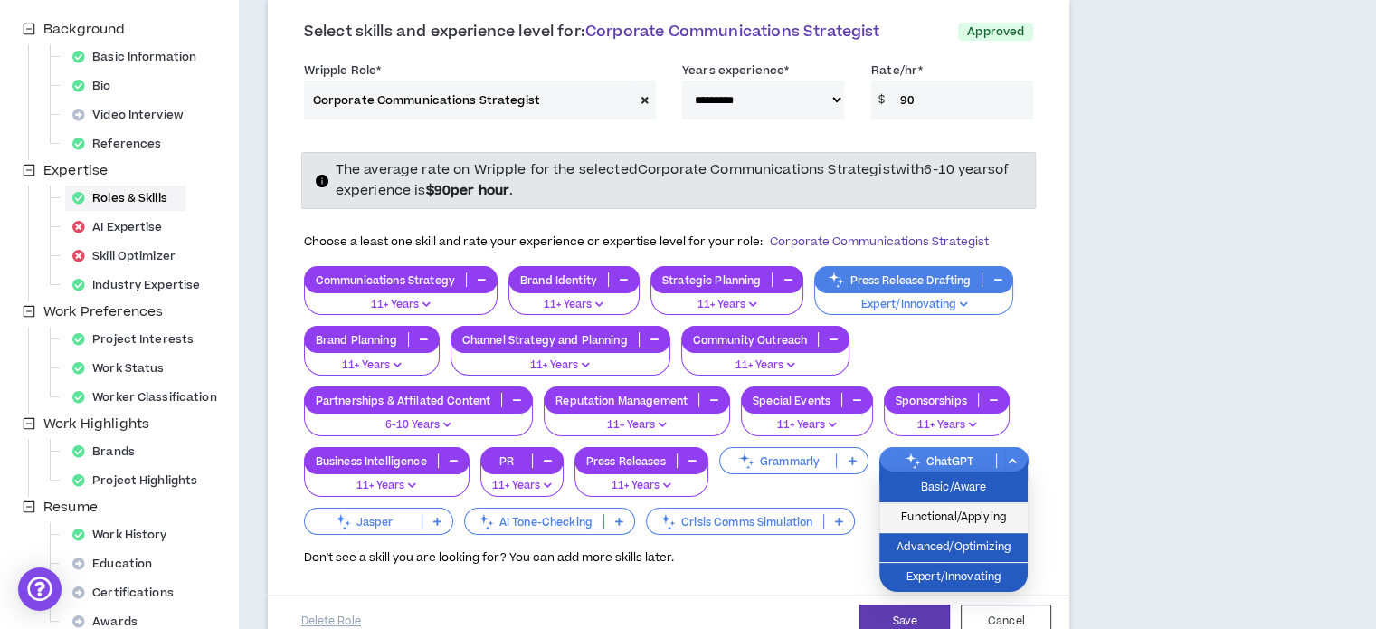
click at [974, 523] on span "Functional/Applying" at bounding box center [953, 518] width 127 height 20
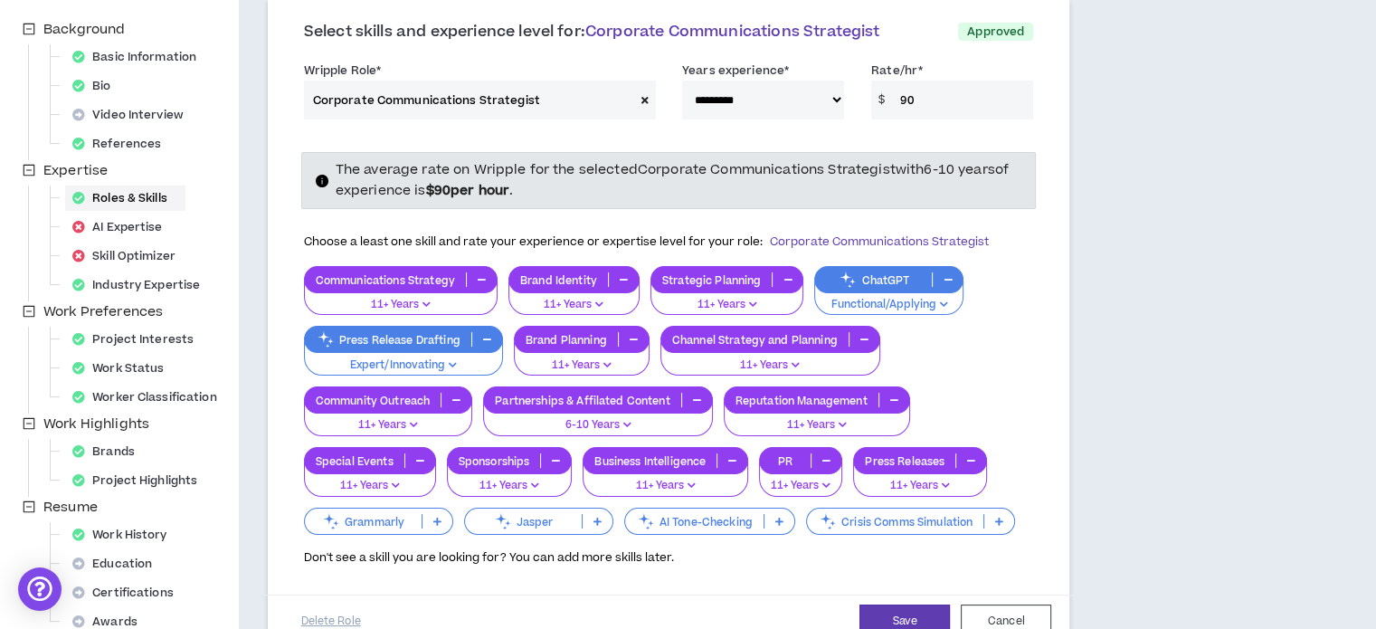
click at [599, 518] on icon at bounding box center [598, 521] width 8 height 9
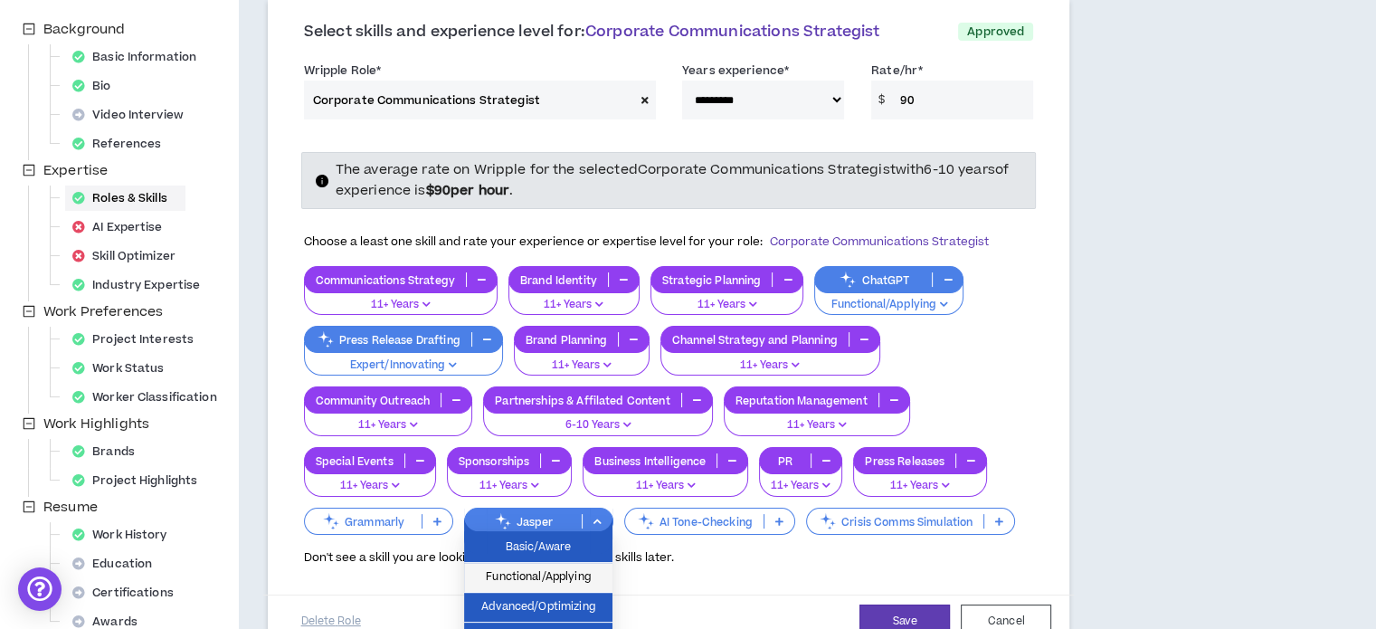
click at [580, 567] on span "Functional/Applying" at bounding box center [538, 577] width 127 height 20
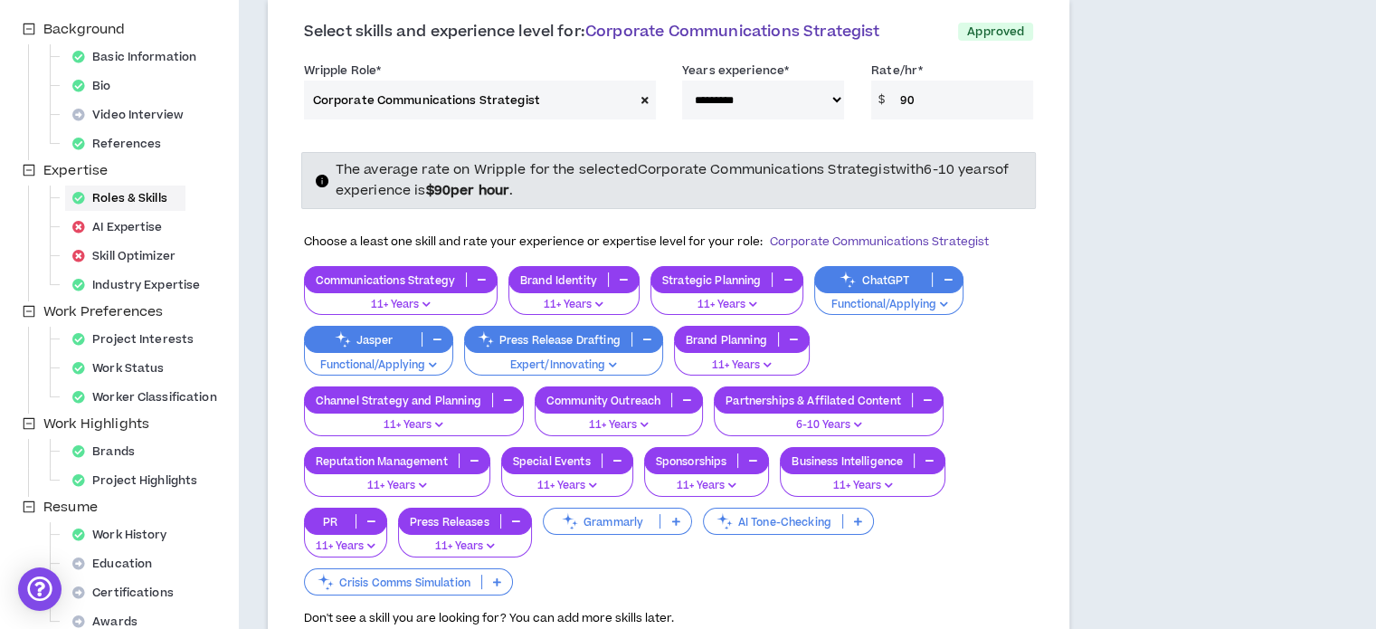
click at [863, 525] on p at bounding box center [858, 521] width 30 height 14
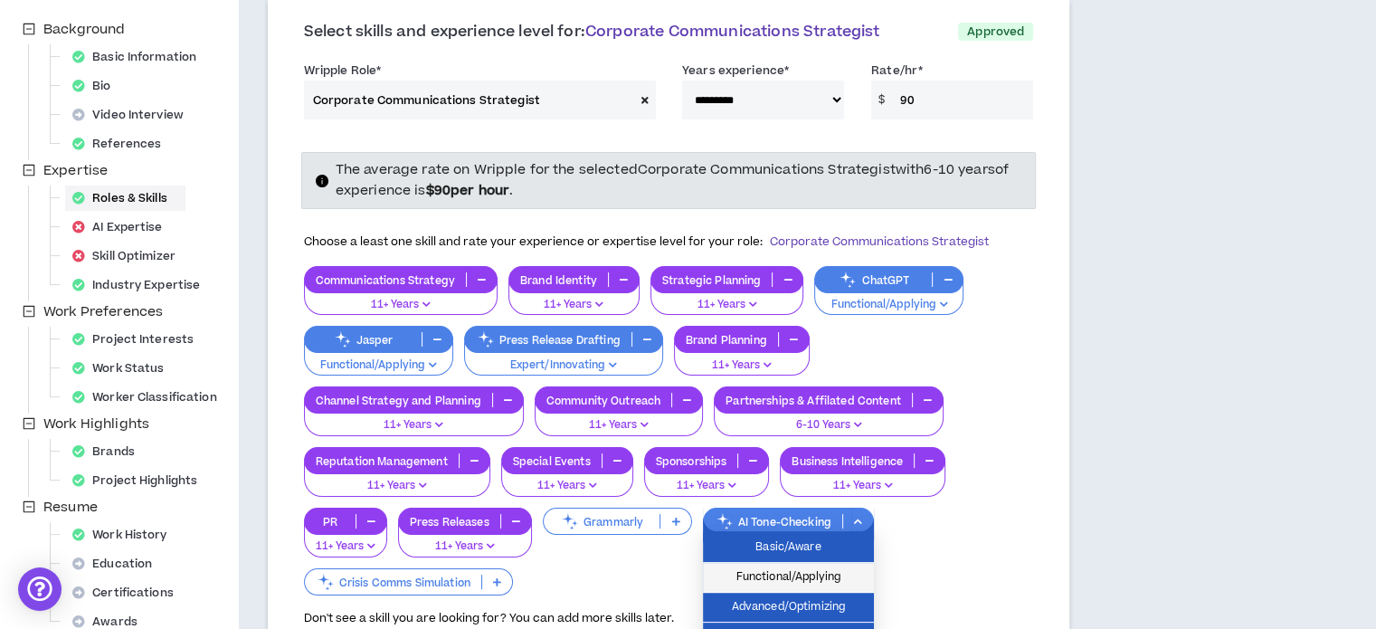
click at [841, 570] on span "Functional/Applying" at bounding box center [788, 577] width 149 height 20
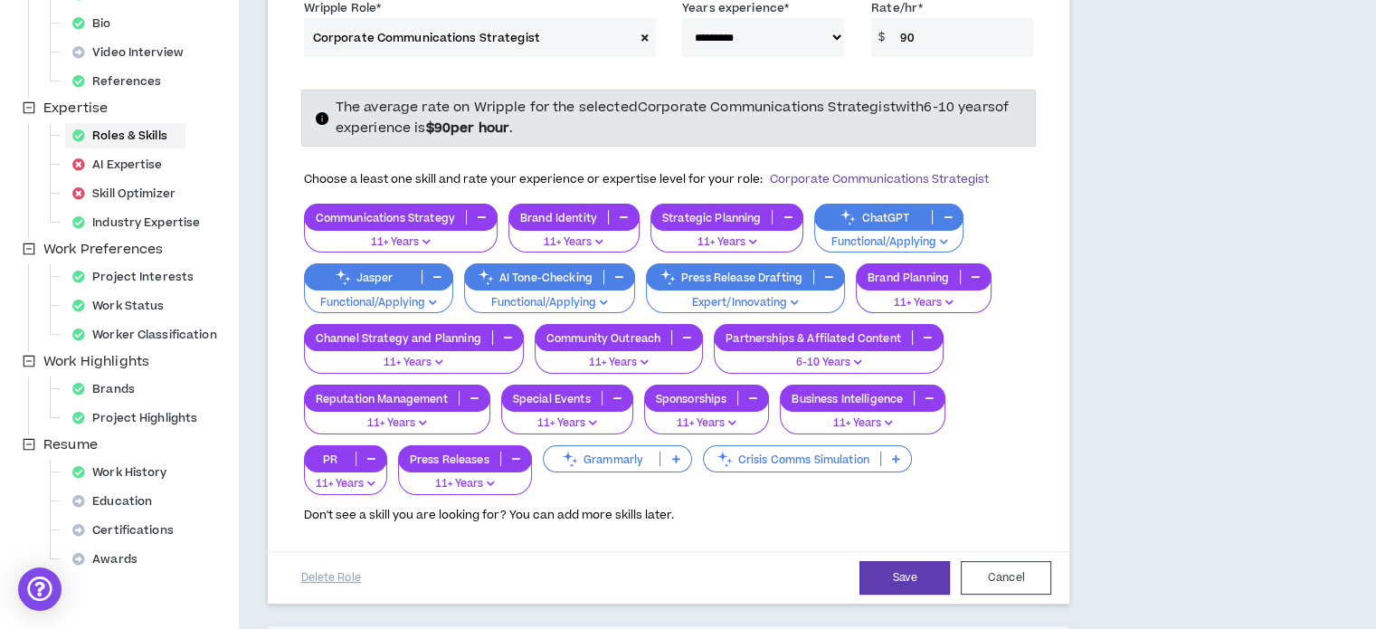
scroll to position [312, 0]
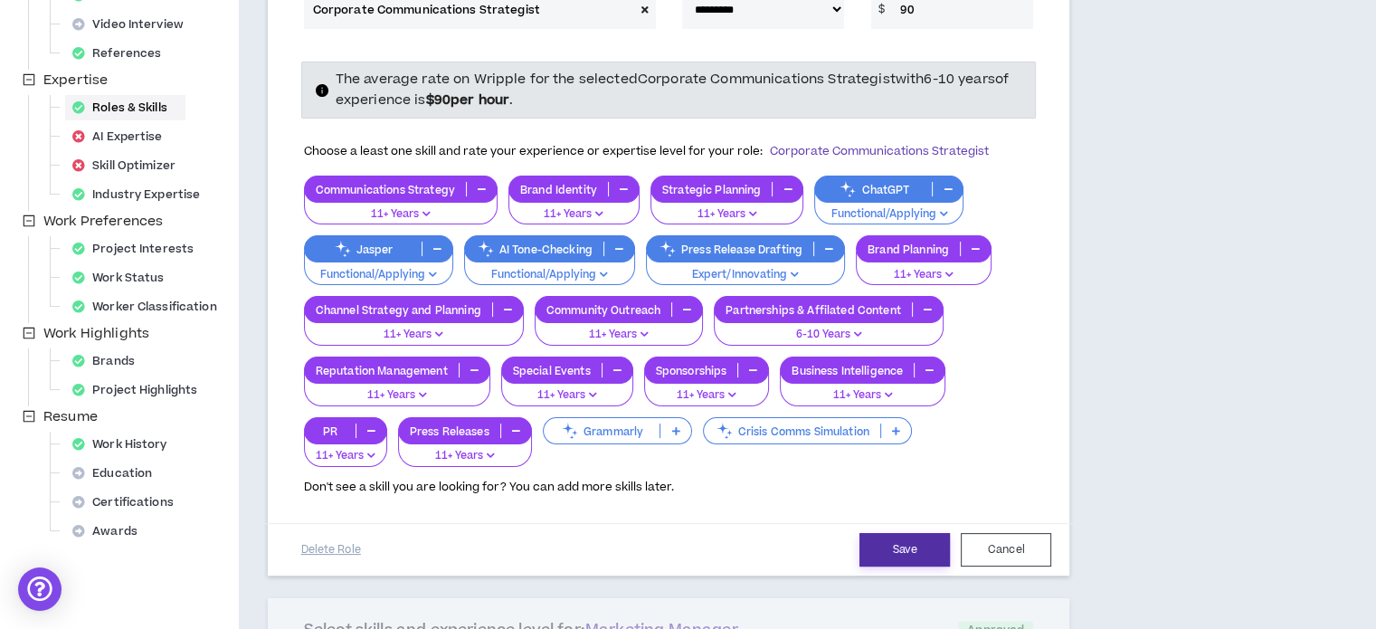
click at [901, 540] on button "Save" at bounding box center [905, 549] width 90 height 33
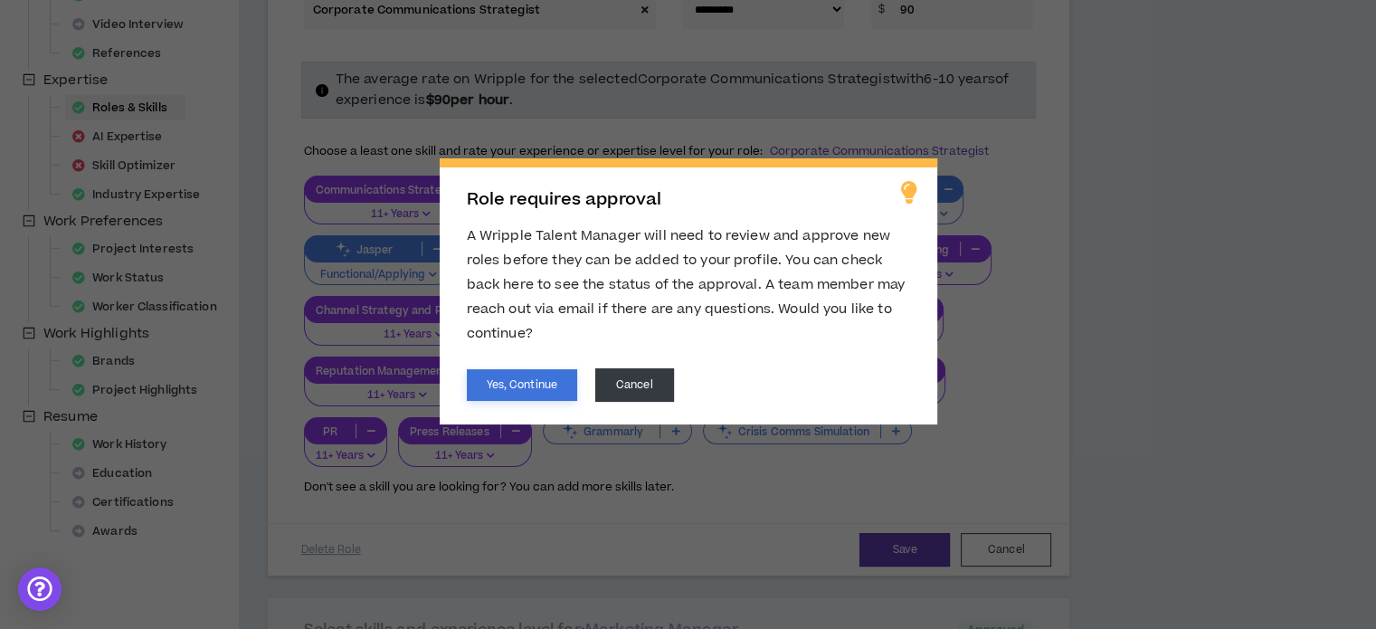
click at [554, 383] on button "Yes, Continue" at bounding box center [522, 385] width 110 height 32
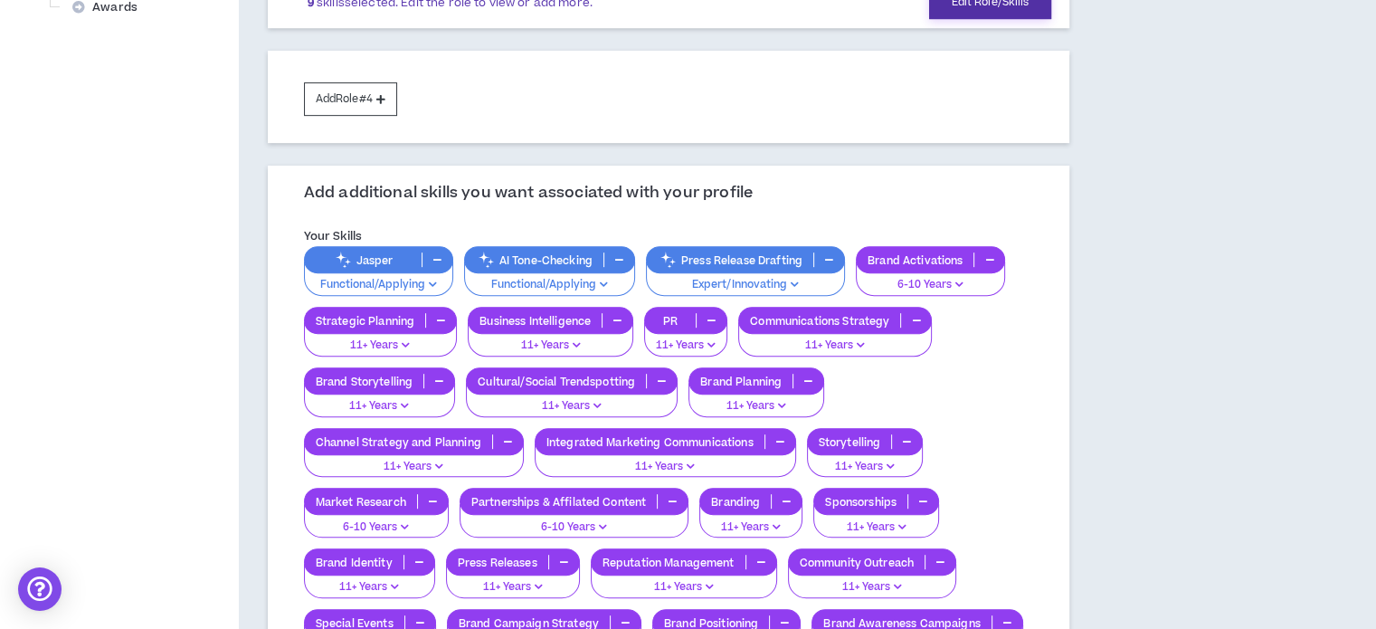
scroll to position [946, 0]
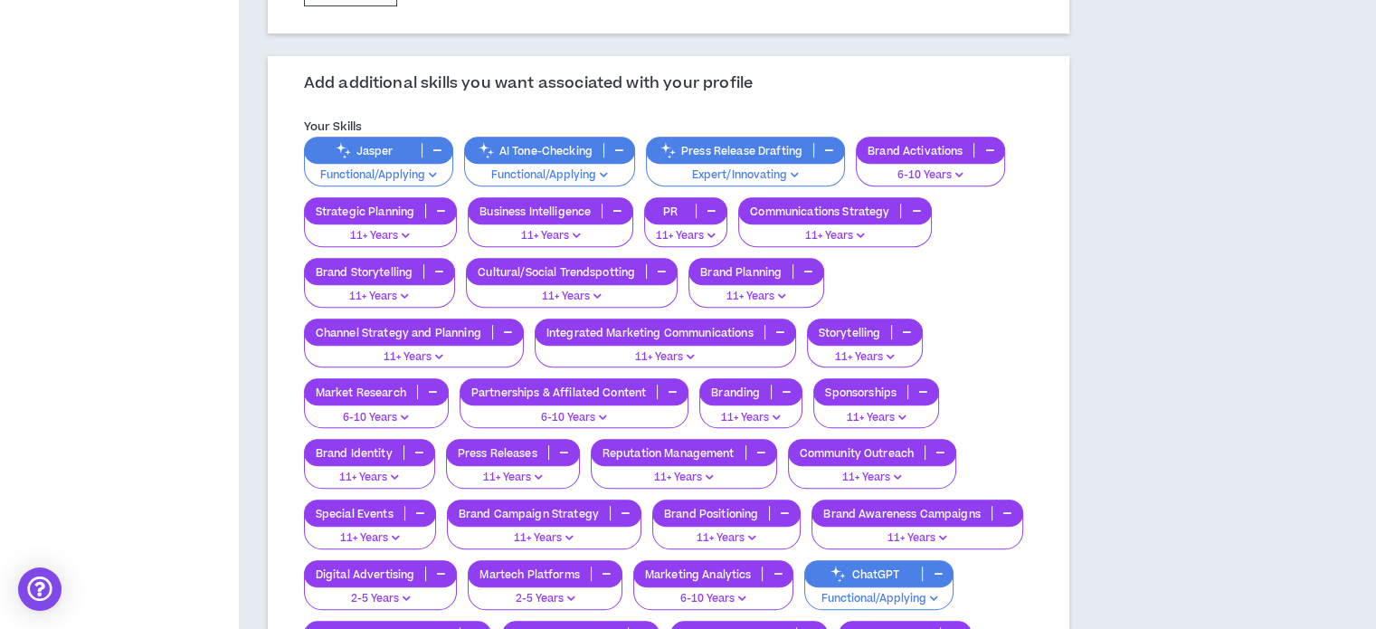
click at [714, 228] on p "11+ Years" at bounding box center [686, 236] width 60 height 16
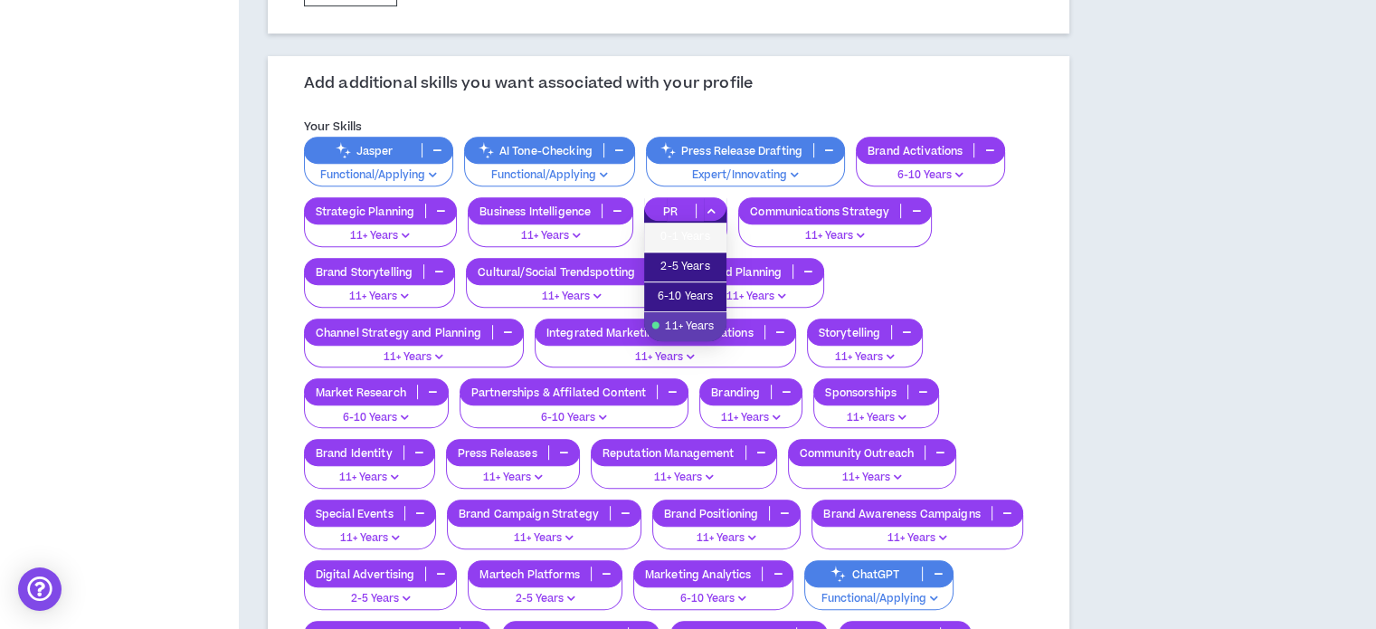
click at [714, 227] on span "0-1 Years" at bounding box center [685, 237] width 61 height 20
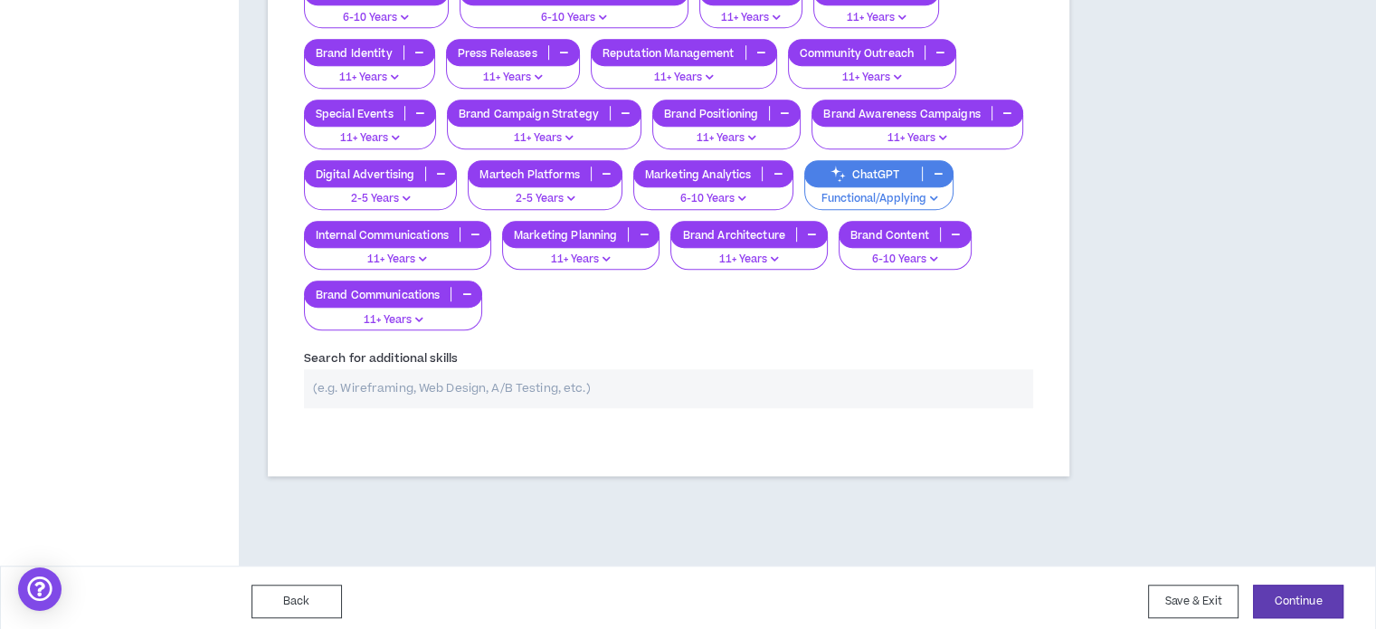
scroll to position [1346, 0]
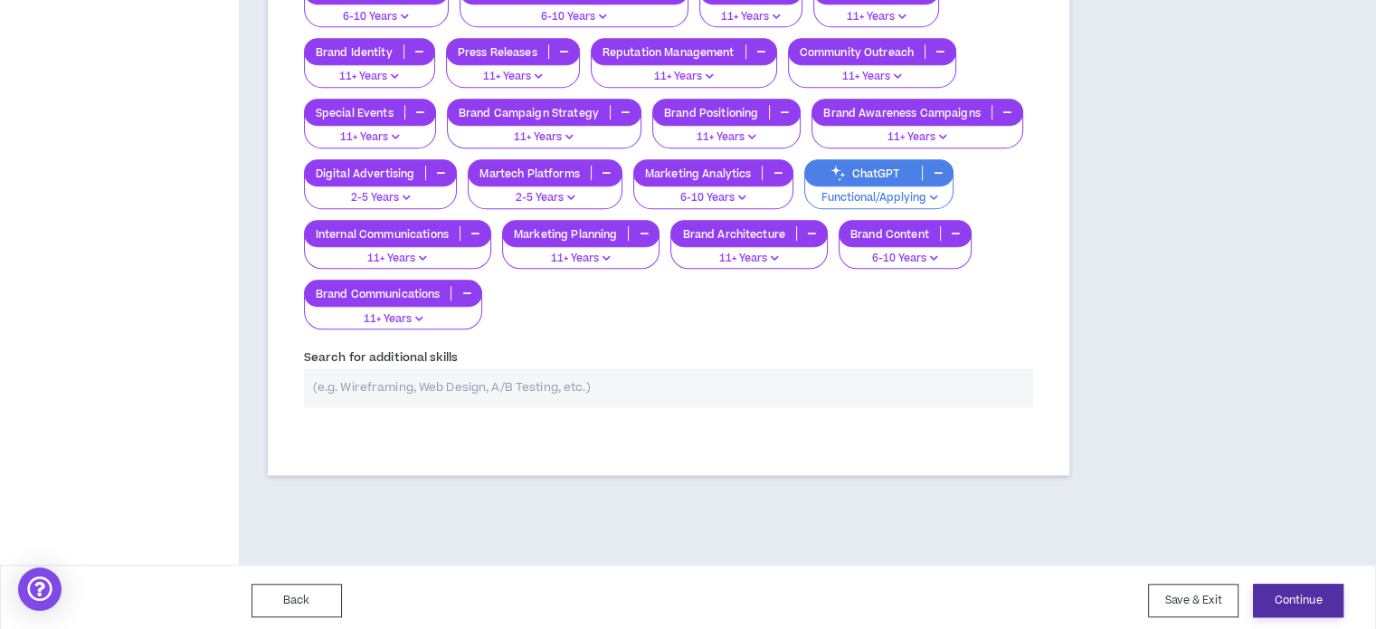
click at [1302, 589] on button "Continue" at bounding box center [1298, 600] width 90 height 33
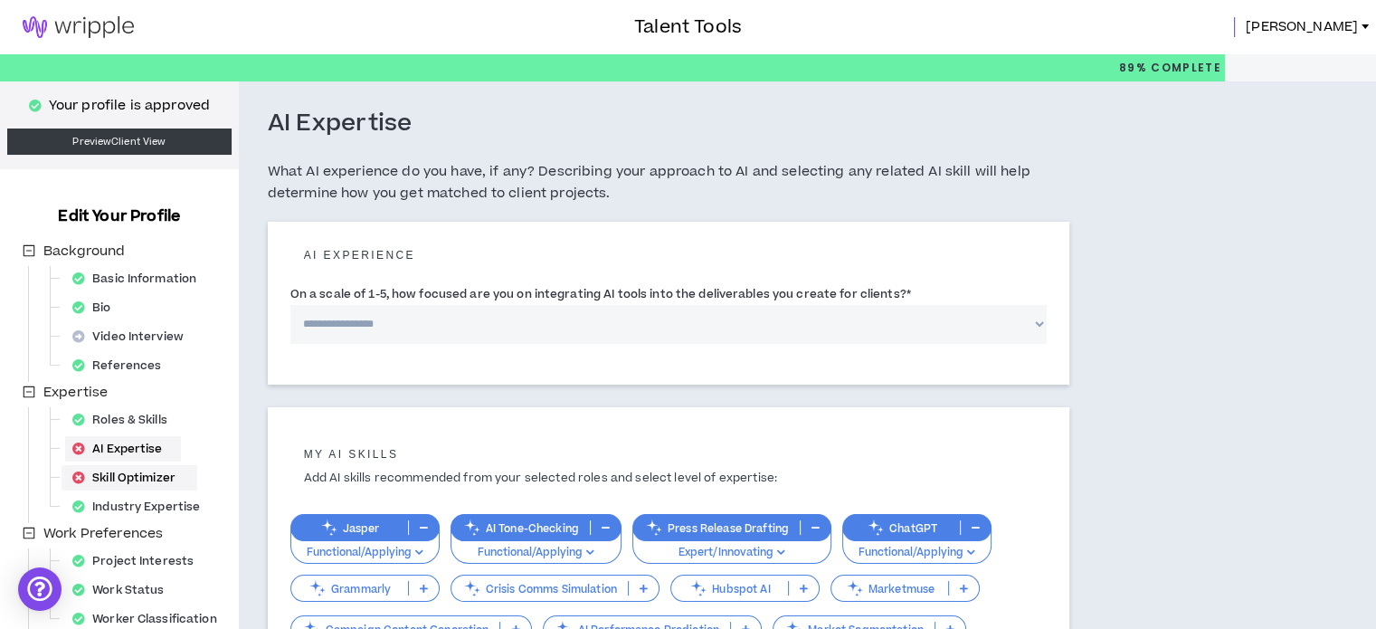
click at [115, 480] on div "Skill Optimizer" at bounding box center [129, 477] width 128 height 25
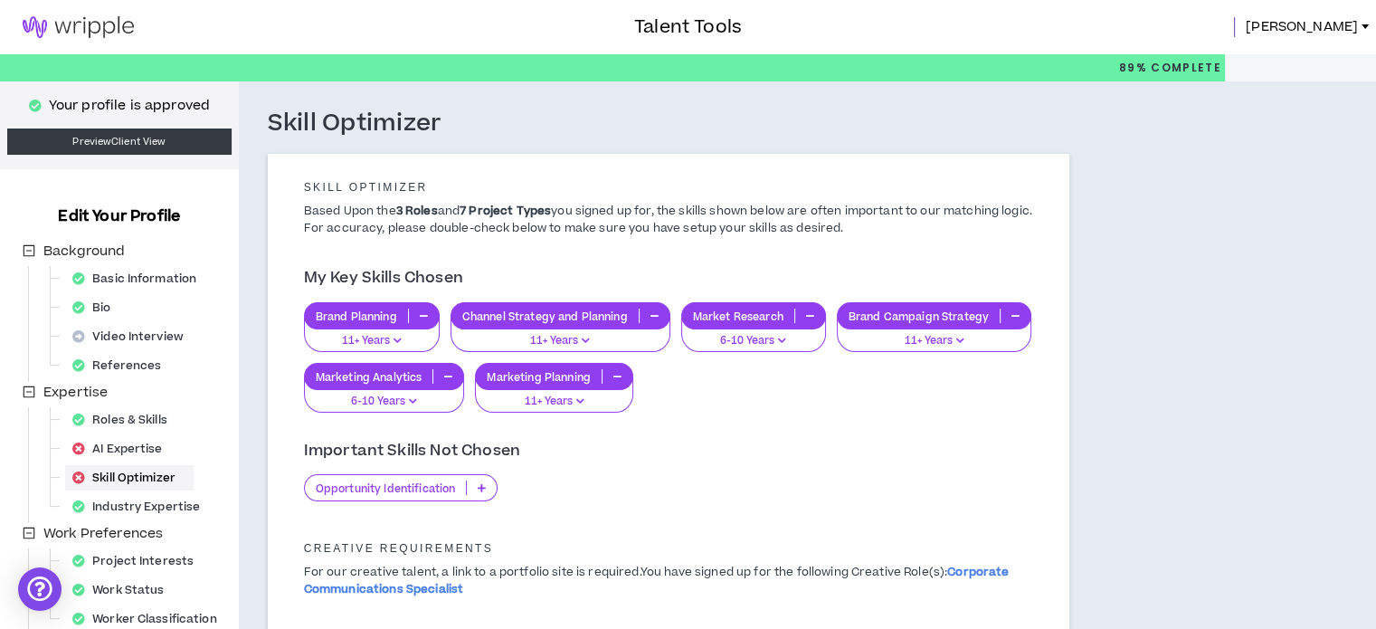
scroll to position [90, 0]
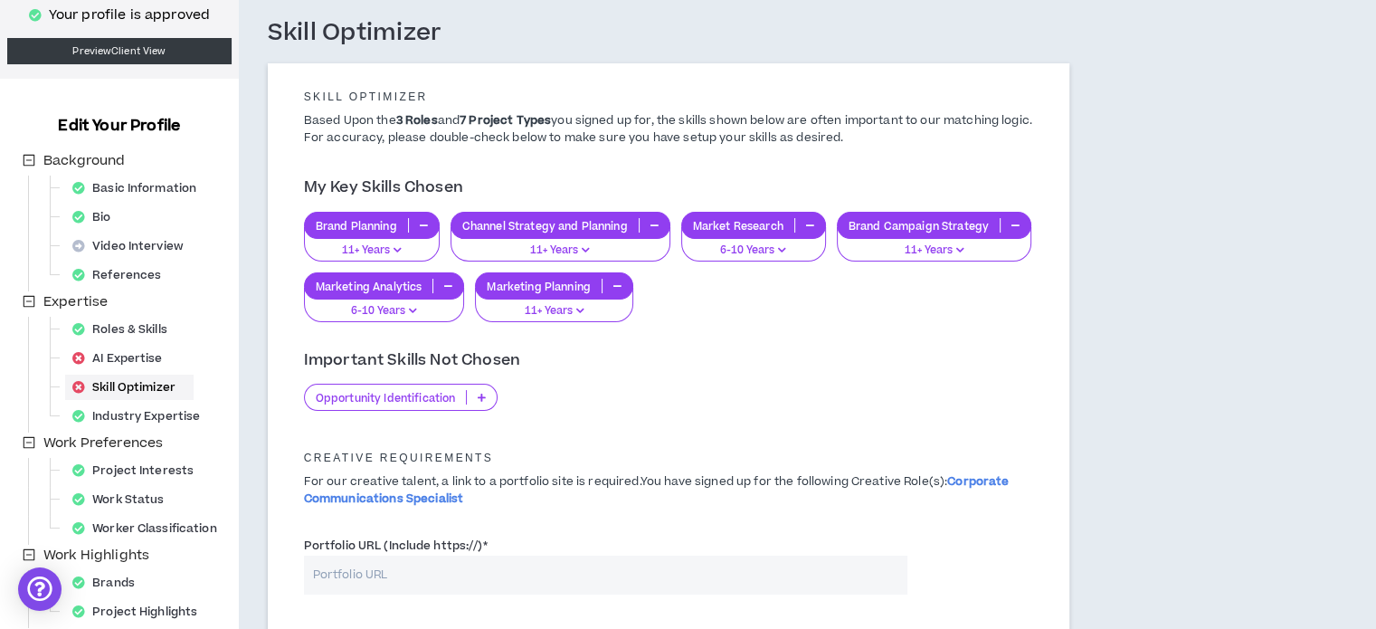
click at [484, 396] on icon at bounding box center [482, 397] width 8 height 9
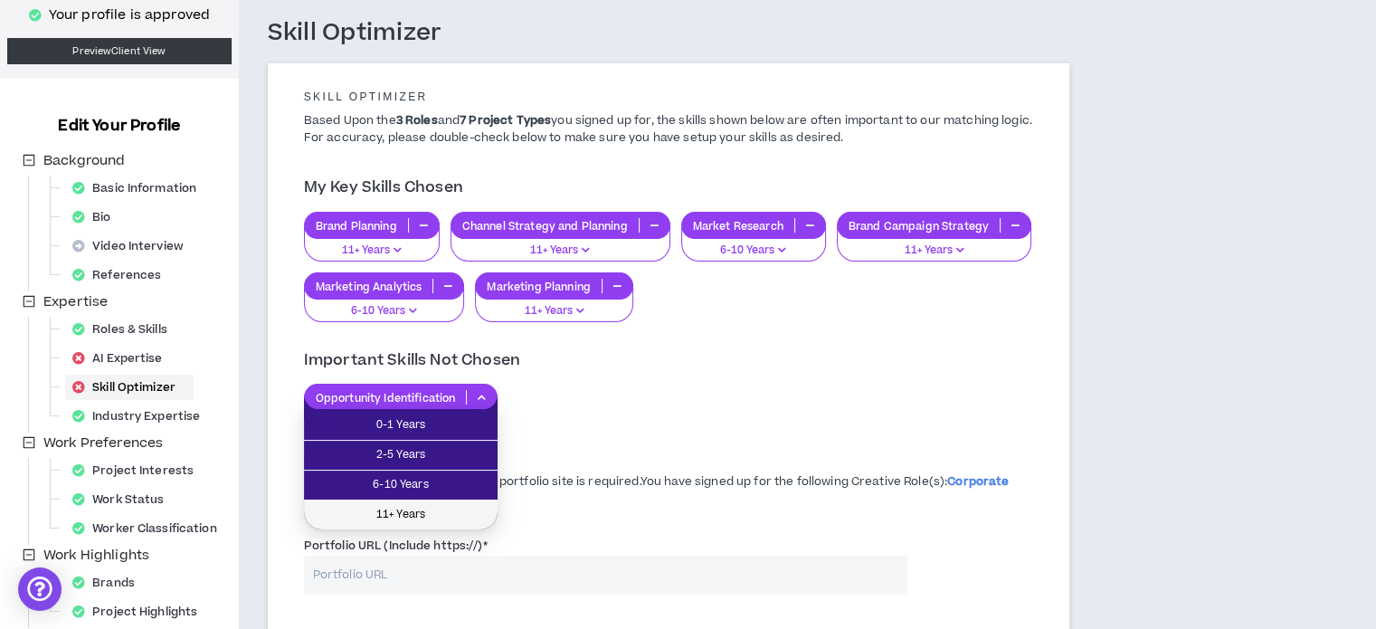
click at [428, 514] on span "11+ Years" at bounding box center [401, 515] width 172 height 20
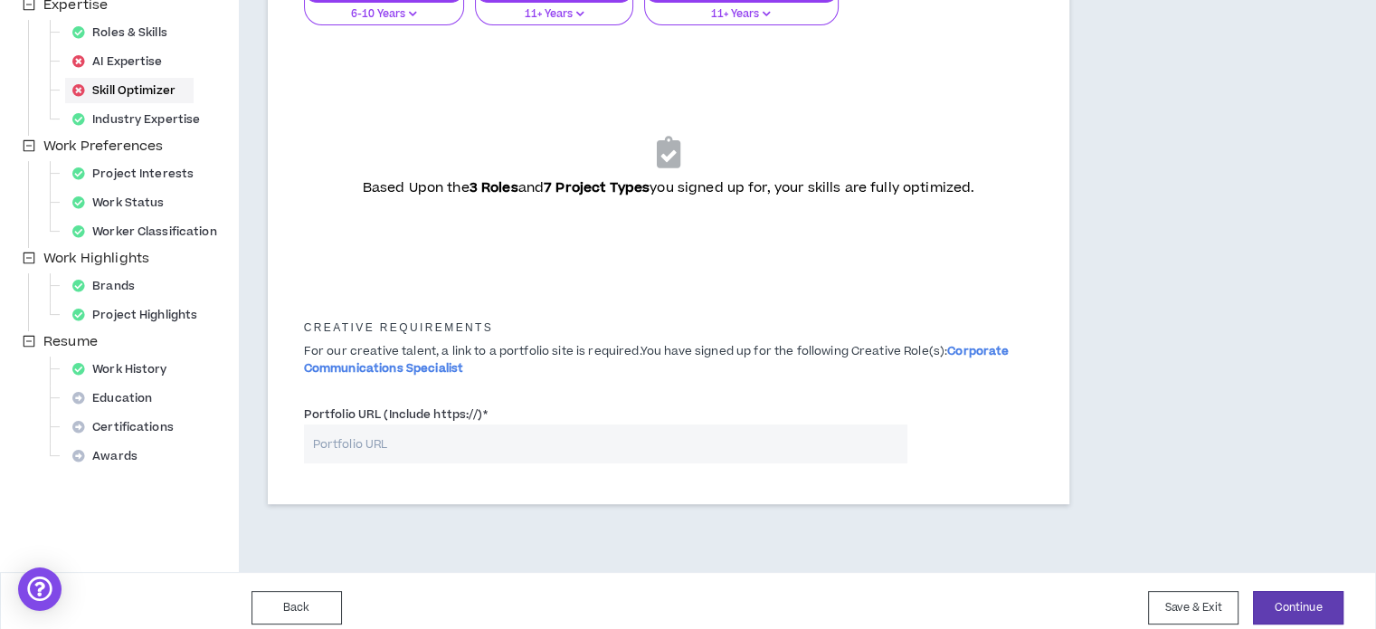
scroll to position [400, 0]
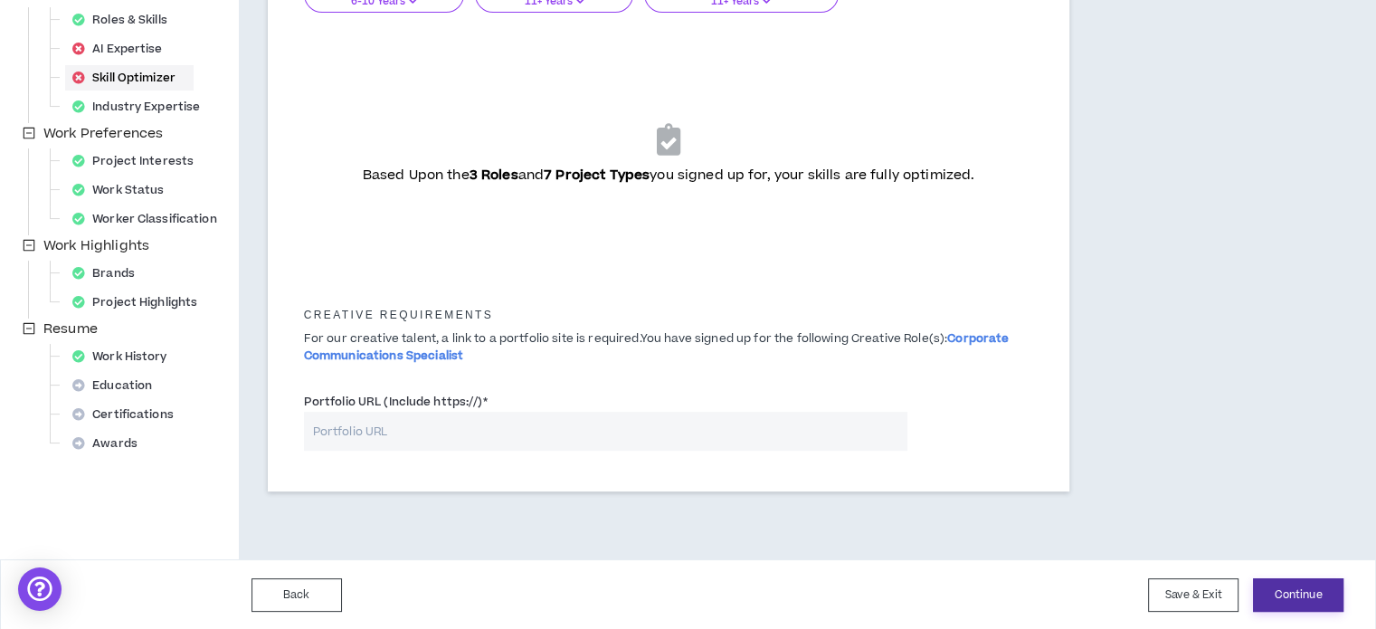
click at [1278, 597] on button "Continue" at bounding box center [1298, 594] width 90 height 33
click at [1205, 601] on button "Save & Exit" at bounding box center [1193, 594] width 90 height 33
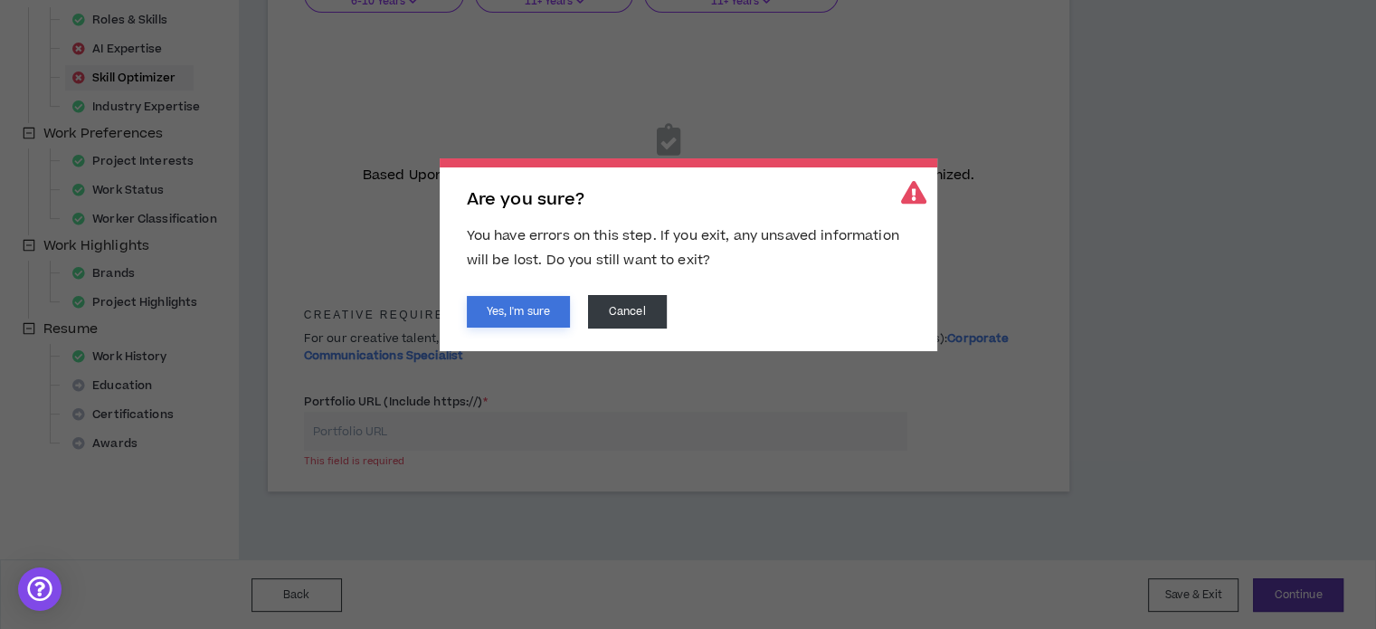
click at [520, 309] on button "Yes, I'm sure" at bounding box center [518, 312] width 103 height 32
